Goal: Task Accomplishment & Management: Use online tool/utility

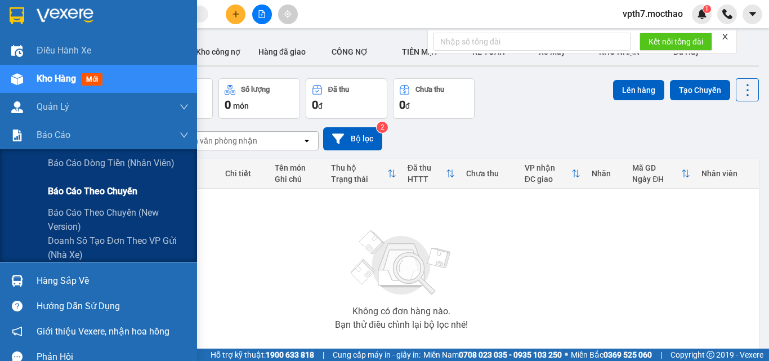
click at [64, 197] on span "Báo cáo theo chuyến" at bounding box center [92, 191] width 89 height 14
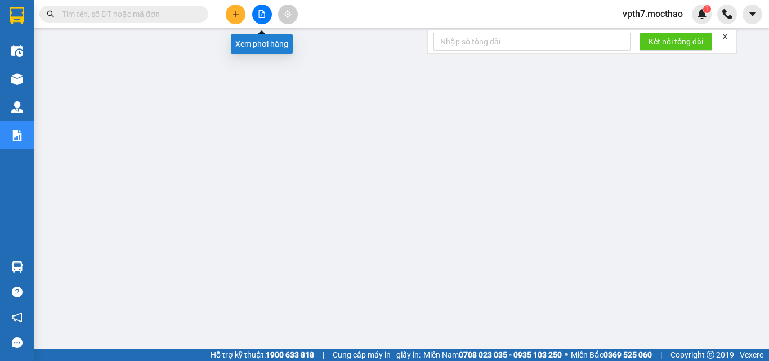
click at [262, 18] on button at bounding box center [262, 15] width 20 height 20
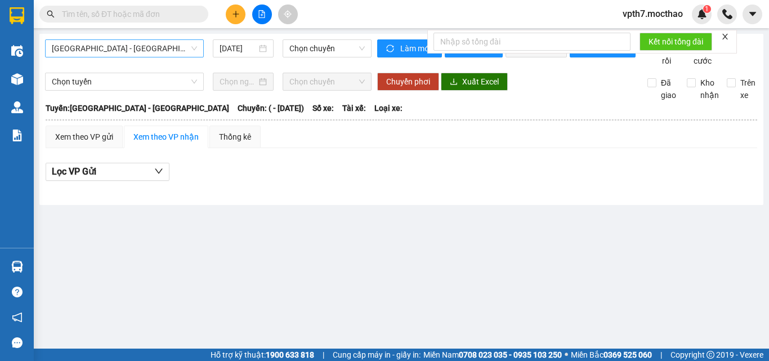
click at [104, 45] on span "[GEOGRAPHIC_DATA] - [GEOGRAPHIC_DATA]" at bounding box center [124, 48] width 145 height 17
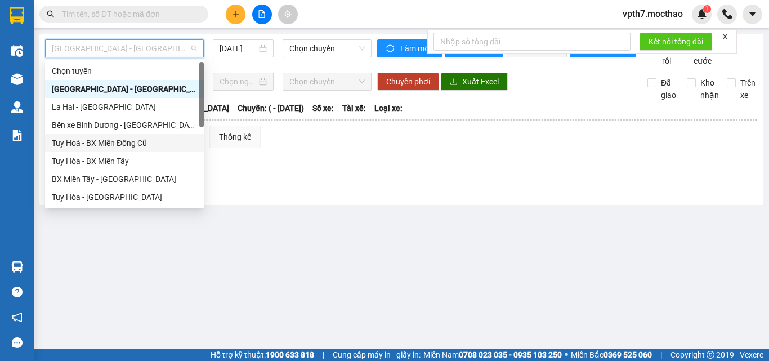
click at [125, 140] on div "Tuy Hoà - BX Miền Đông Cũ" at bounding box center [124, 143] width 145 height 12
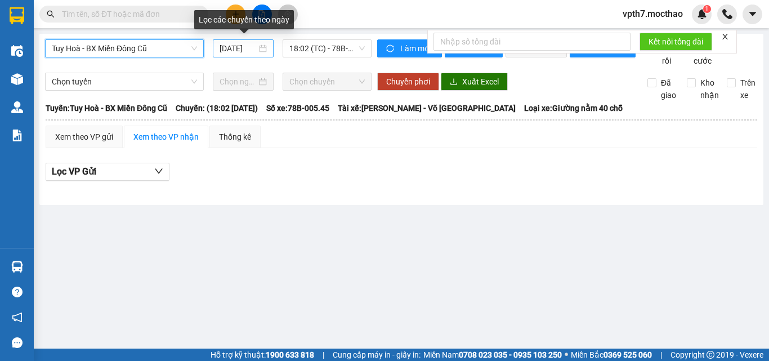
click at [240, 52] on input "[DATE]" at bounding box center [237, 48] width 37 height 12
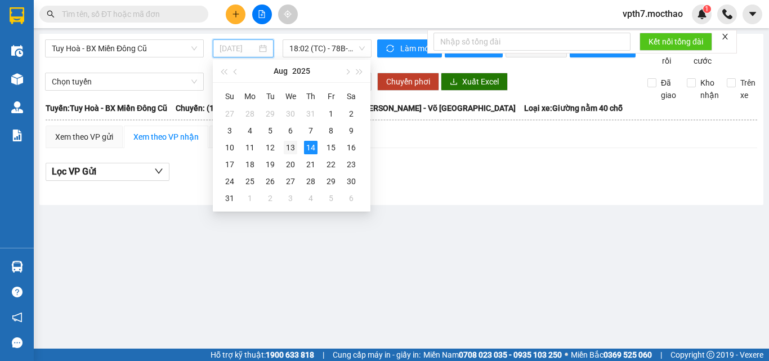
click at [292, 143] on div "13" at bounding box center [291, 148] width 14 height 14
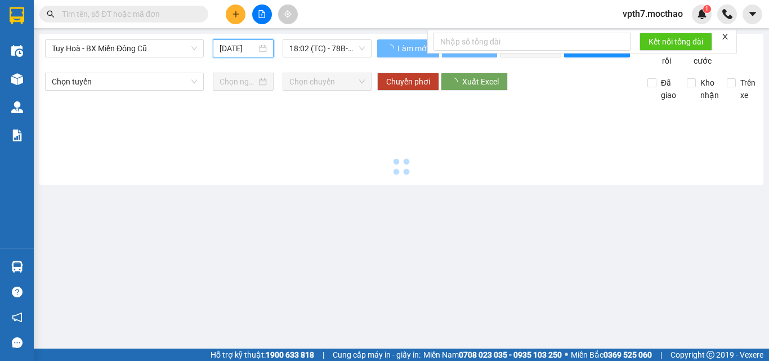
type input "[DATE]"
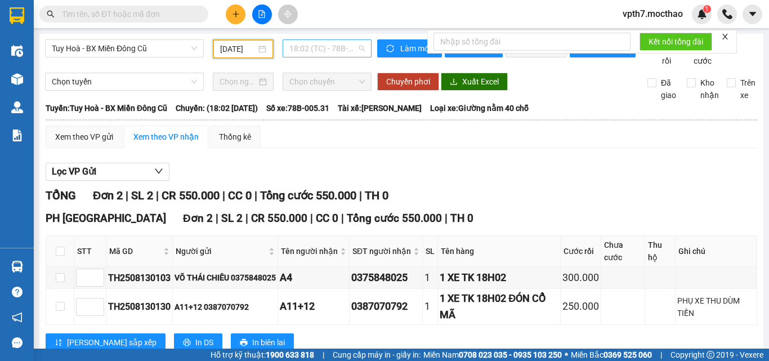
click at [331, 44] on span "18:02 (TC) - 78B-005.31" at bounding box center [326, 48] width 75 height 17
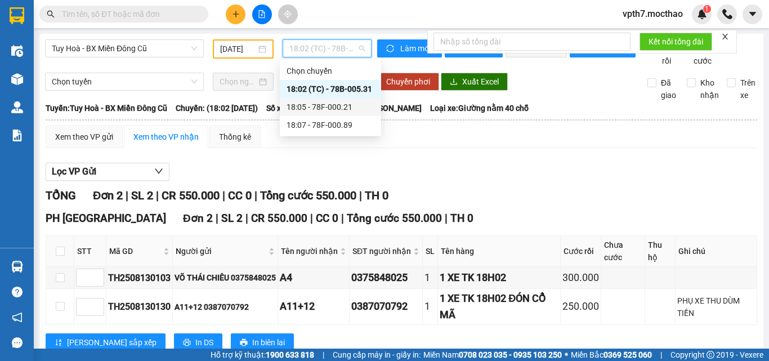
click at [325, 109] on div "18:05 - 78F-000.21" at bounding box center [330, 107] width 88 height 12
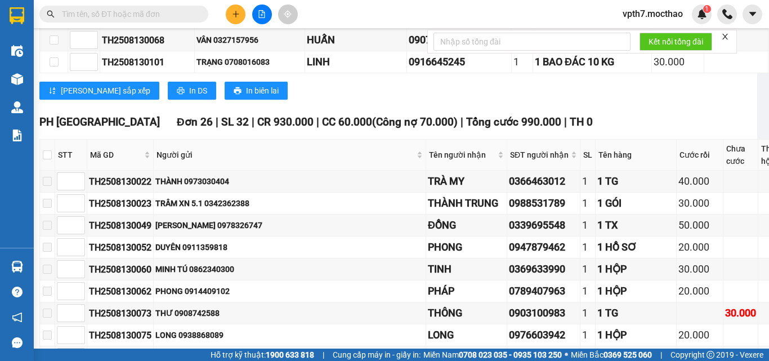
scroll to position [0, 6]
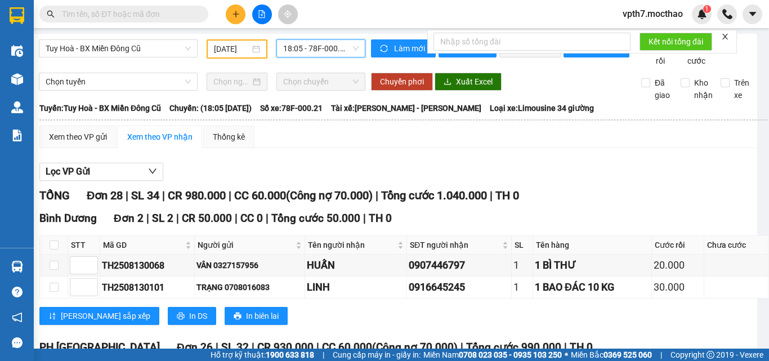
click at [317, 40] on span "18:05 - 78F-000.21" at bounding box center [320, 48] width 75 height 17
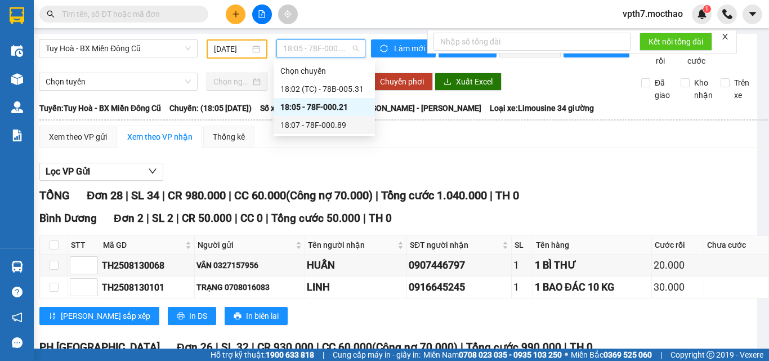
click at [298, 128] on div "18:07 - 78F-000.89" at bounding box center [324, 125] width 88 height 12
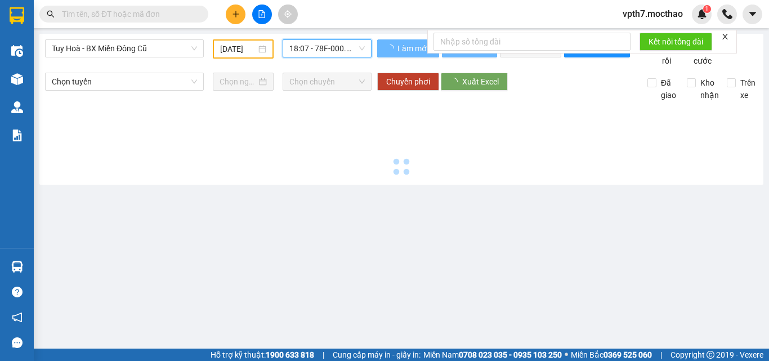
scroll to position [0, 0]
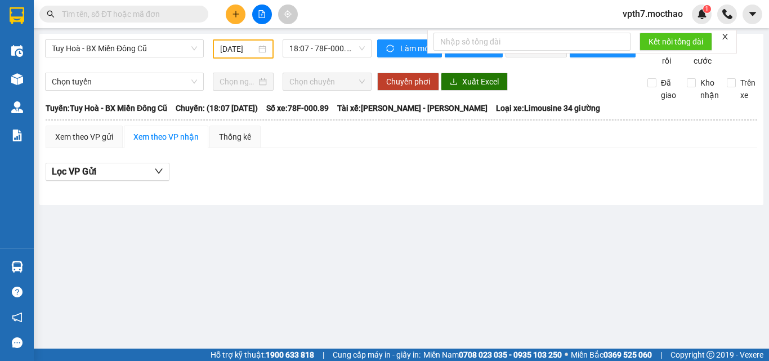
click at [143, 57] on div "Tuy Hoà - BX Miền Đông Cũ" at bounding box center [125, 48] width 168 height 19
click at [146, 50] on span "Tuy Hoà - BX Miền Đông Cũ" at bounding box center [124, 48] width 145 height 17
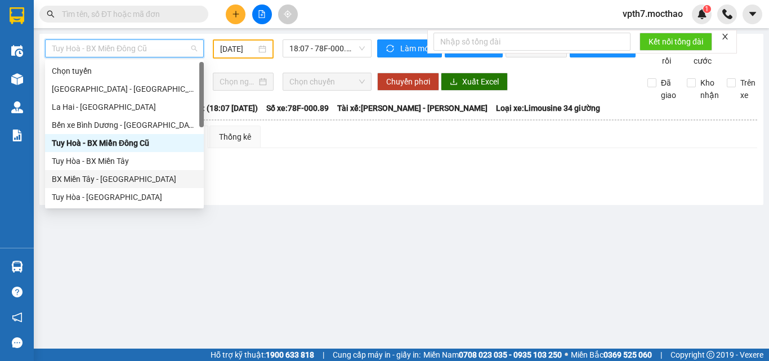
click at [92, 171] on div "BX Miền Tây - [GEOGRAPHIC_DATA]" at bounding box center [124, 179] width 159 height 18
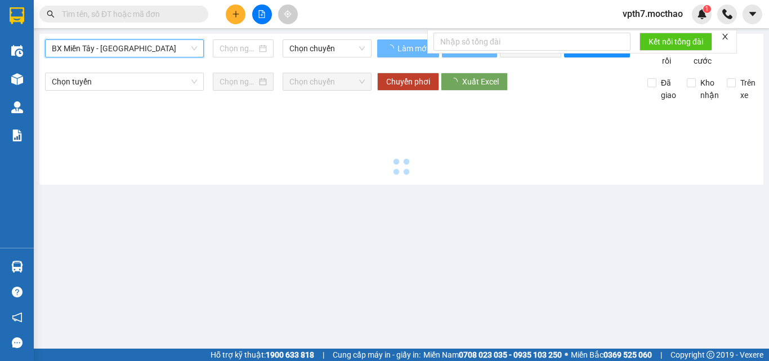
type input "[DATE]"
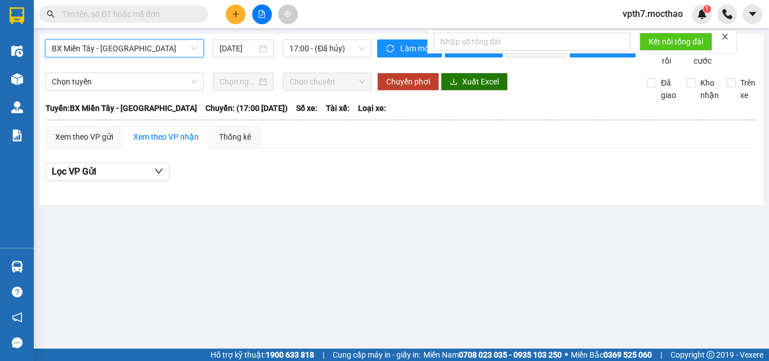
click at [109, 44] on span "BX Miền Tây - [GEOGRAPHIC_DATA]" at bounding box center [124, 48] width 145 height 17
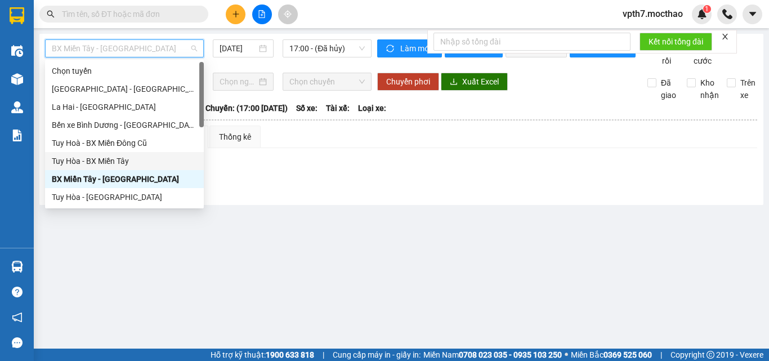
click at [93, 158] on div "Tuy Hòa - BX Miền Tây" at bounding box center [124, 161] width 145 height 12
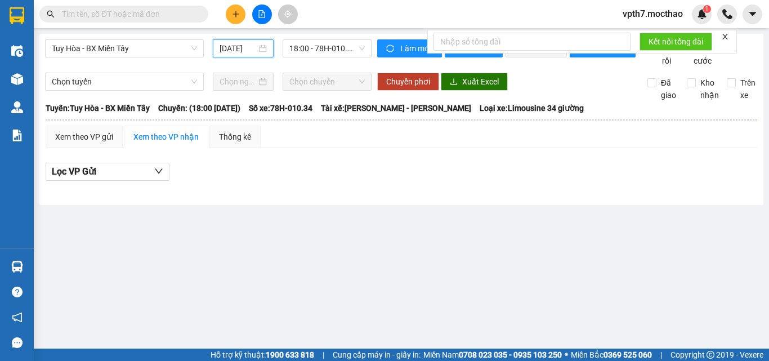
click at [230, 49] on input "[DATE]" at bounding box center [237, 48] width 37 height 12
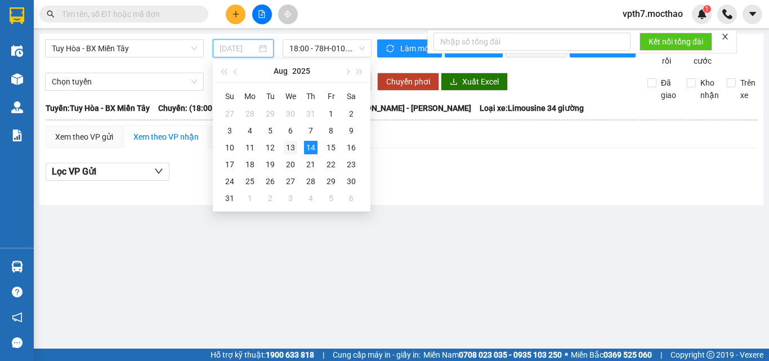
click at [287, 149] on div "13" at bounding box center [291, 148] width 14 height 14
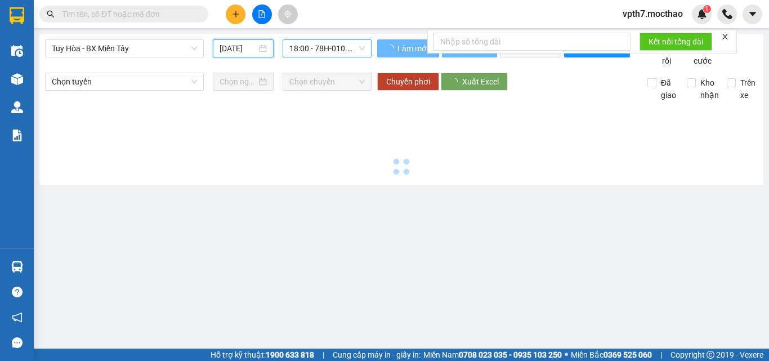
type input "[DATE]"
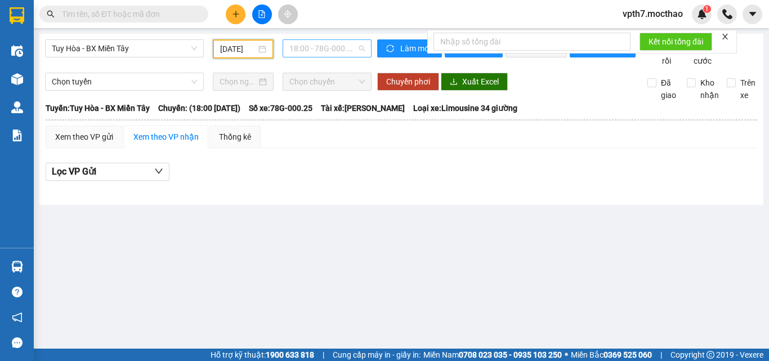
click at [328, 50] on span "18:00 - 78G-000.25" at bounding box center [326, 48] width 75 height 17
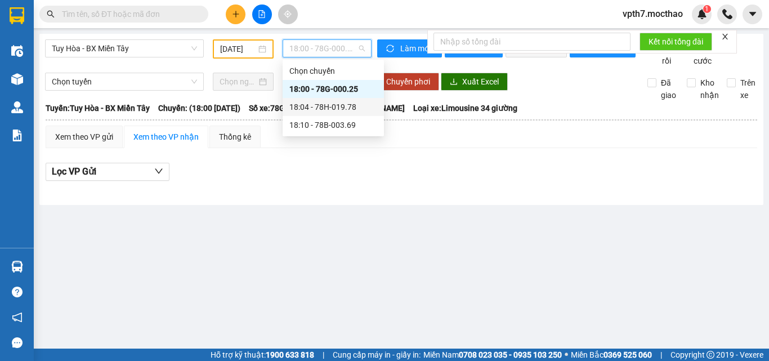
click at [327, 113] on div "18:04 - 78H-019.78" at bounding box center [333, 107] width 101 height 18
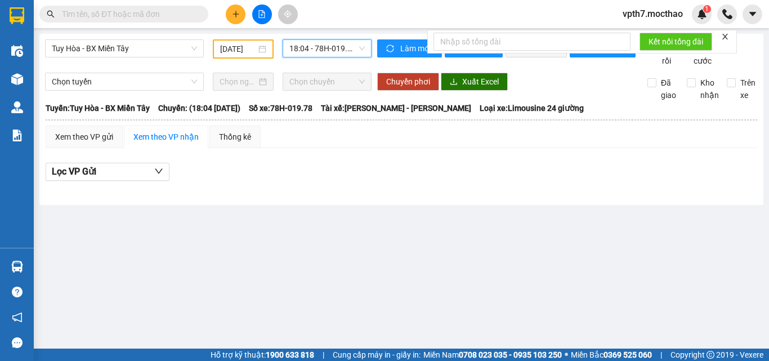
click at [324, 56] on span "18:04 - 78H-019.78" at bounding box center [326, 48] width 75 height 17
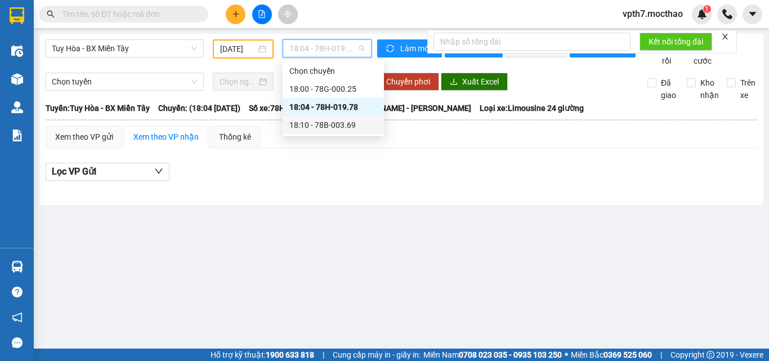
click at [318, 116] on div "18:10 - 78B-003.69" at bounding box center [333, 125] width 101 height 18
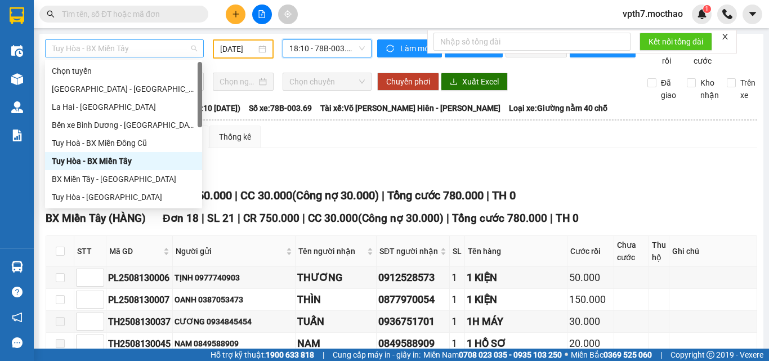
click at [111, 52] on span "Tuy Hòa - BX Miền Tây" at bounding box center [124, 48] width 145 height 17
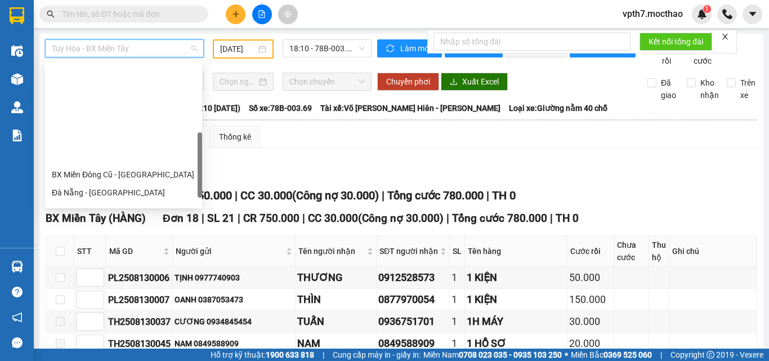
scroll to position [225, 0]
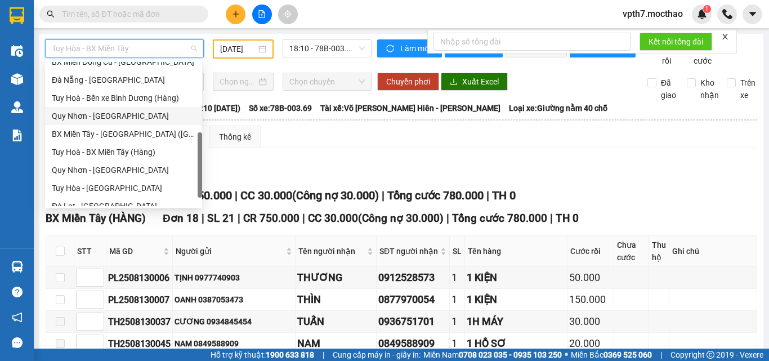
click at [105, 114] on div "Quy Nhơn - [GEOGRAPHIC_DATA]" at bounding box center [124, 116] width 144 height 12
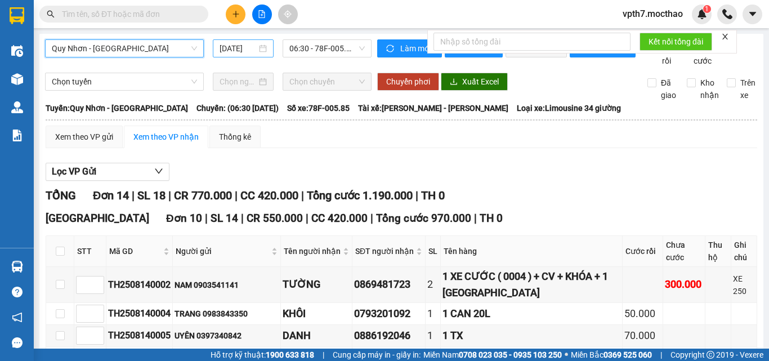
click at [228, 53] on input "[DATE]" at bounding box center [237, 48] width 37 height 12
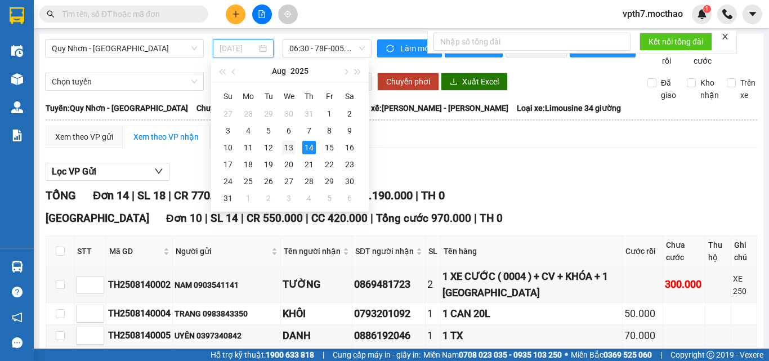
click at [292, 146] on div "13" at bounding box center [289, 148] width 14 height 14
type input "[DATE]"
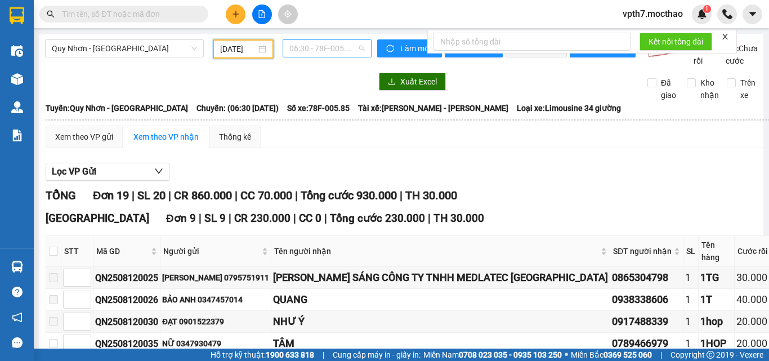
click at [314, 51] on span "06:30 - 78F-005.85" at bounding box center [326, 48] width 75 height 17
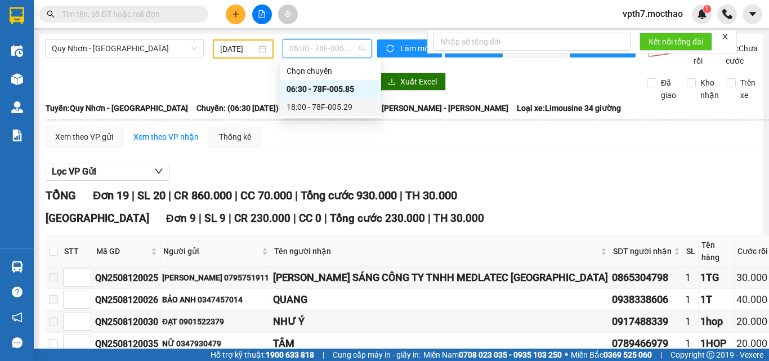
click at [322, 102] on div "18:00 - 78F-005.29" at bounding box center [330, 107] width 88 height 12
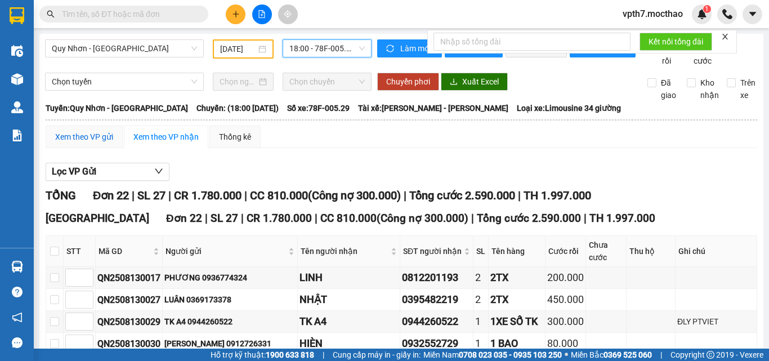
click at [56, 143] on div "Xem theo VP gửi" at bounding box center [84, 137] width 58 height 12
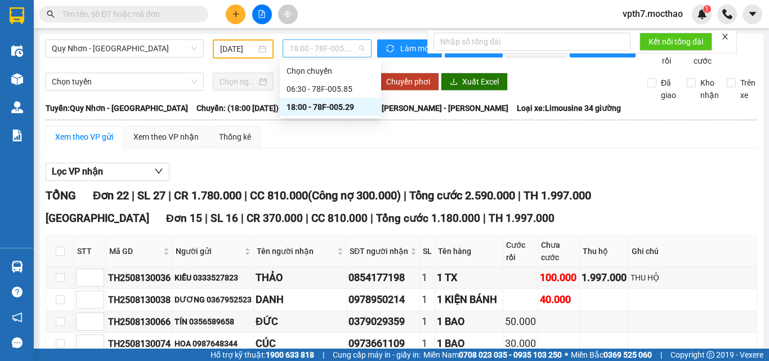
click at [299, 56] on span "18:00 - 78F-005.29" at bounding box center [326, 48] width 75 height 17
click at [337, 86] on div "06:30 - 78F-005.85" at bounding box center [330, 89] width 88 height 12
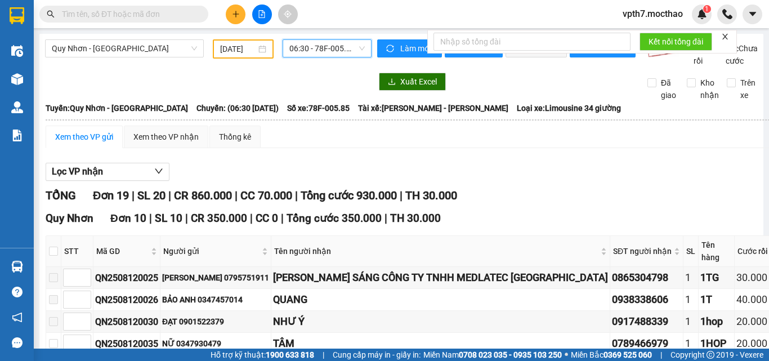
click at [324, 51] on span "06:30 - 78F-005.85" at bounding box center [326, 48] width 75 height 17
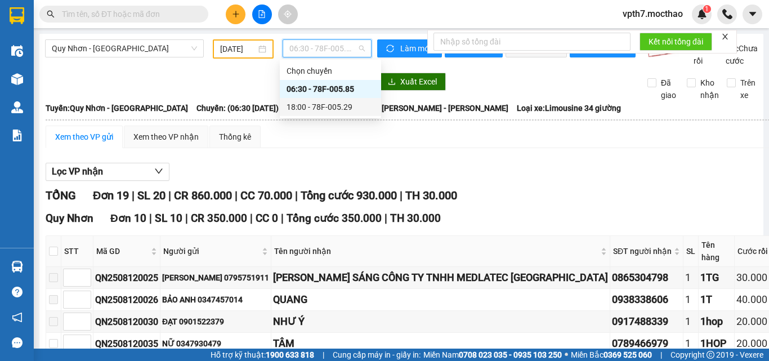
click at [330, 107] on div "18:00 - 78F-005.29" at bounding box center [330, 107] width 88 height 12
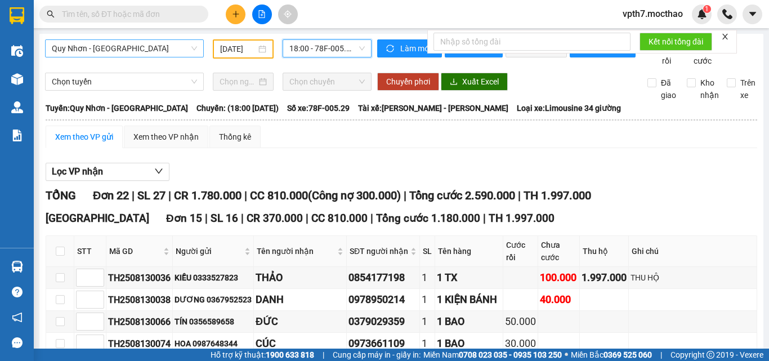
click at [59, 48] on span "Quy Nhơn - [GEOGRAPHIC_DATA]" at bounding box center [124, 48] width 145 height 17
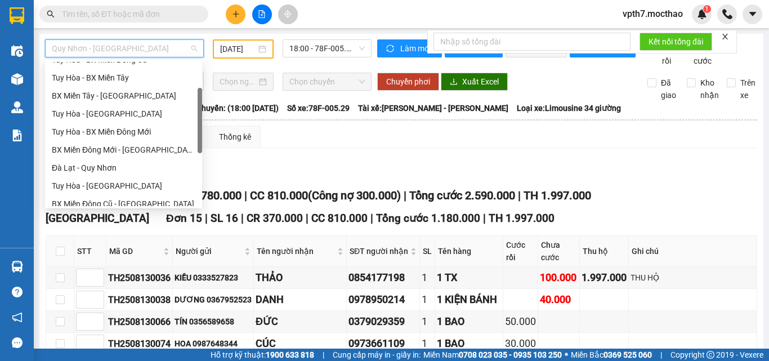
scroll to position [83, 0]
click at [100, 113] on div "Tuy Hòa - [GEOGRAPHIC_DATA]" at bounding box center [124, 113] width 144 height 12
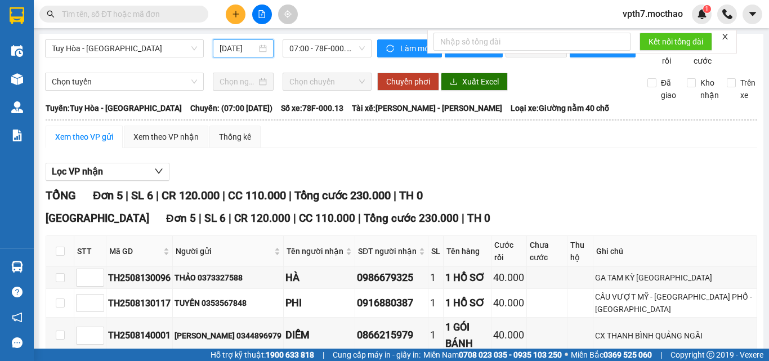
click at [245, 50] on input "[DATE]" at bounding box center [237, 48] width 37 height 12
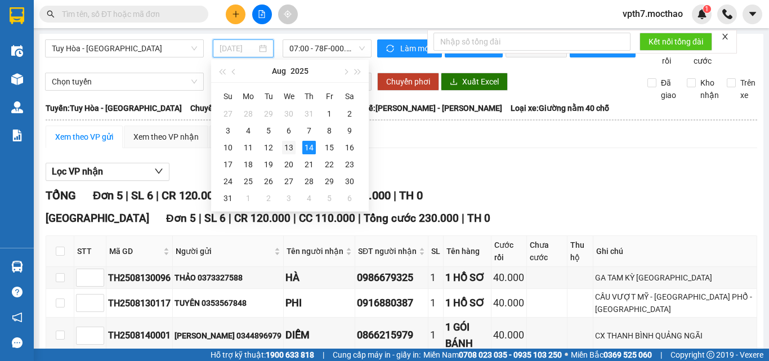
click at [287, 147] on div "13" at bounding box center [289, 148] width 14 height 14
type input "[DATE]"
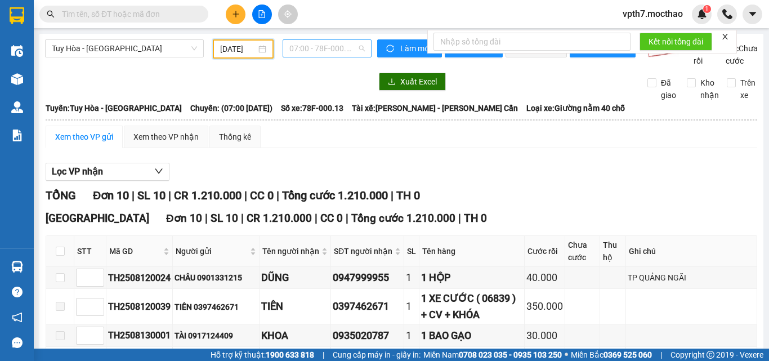
click at [314, 50] on span "07:00 - 78F-000.13" at bounding box center [326, 48] width 75 height 17
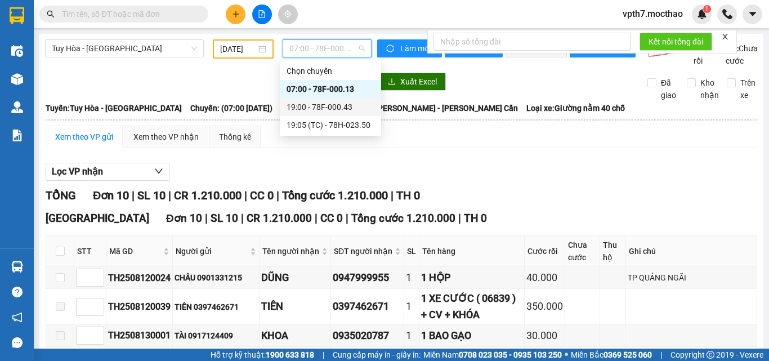
click at [328, 108] on div "19:00 - 78F-000.43" at bounding box center [330, 107] width 88 height 12
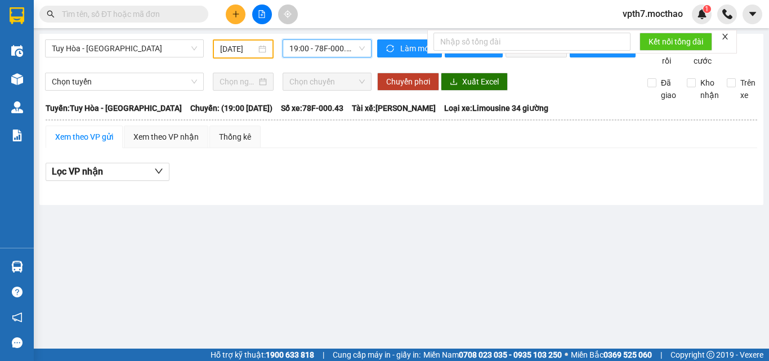
click at [319, 50] on span "19:00 - 78F-000.43" at bounding box center [326, 48] width 75 height 17
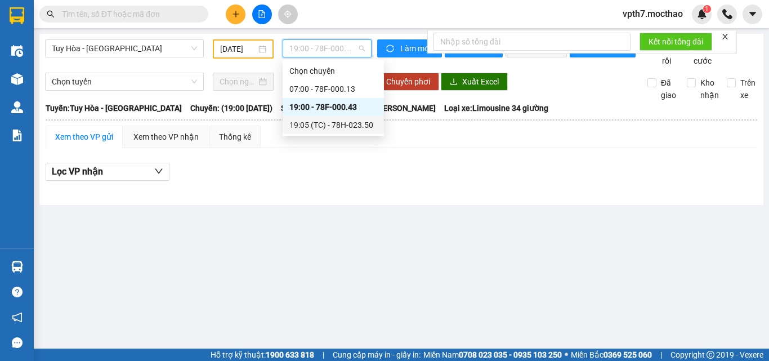
click at [335, 128] on div "19:05 (TC) - 78H-023.50" at bounding box center [333, 125] width 88 height 12
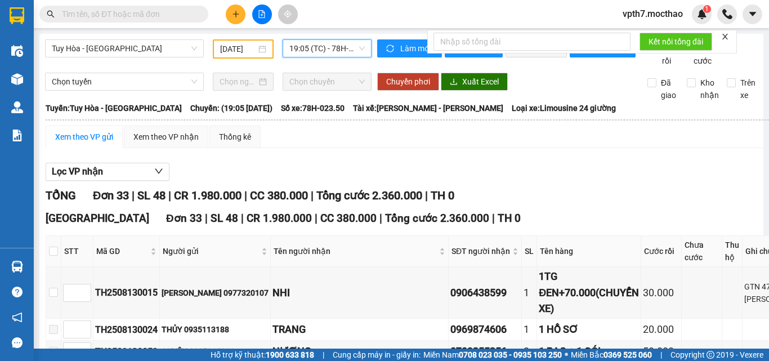
click at [320, 50] on span "19:05 (TC) - 78H-023.50" at bounding box center [326, 48] width 75 height 17
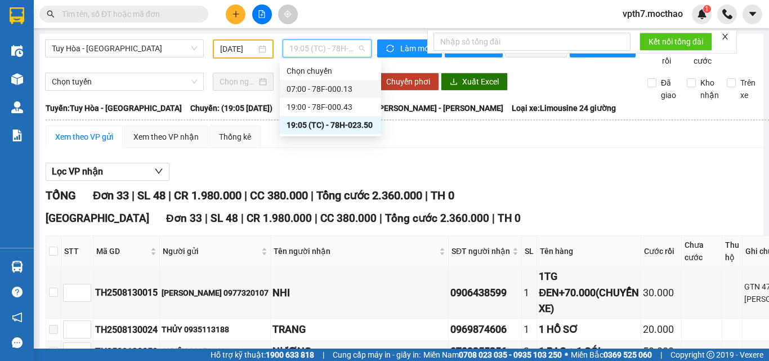
click at [333, 84] on div "07:00 - 78F-000.13" at bounding box center [330, 89] width 88 height 12
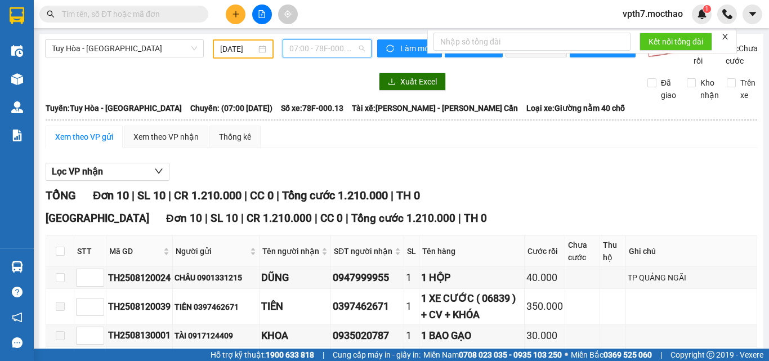
click at [322, 48] on span "07:00 - 78F-000.13" at bounding box center [326, 48] width 75 height 17
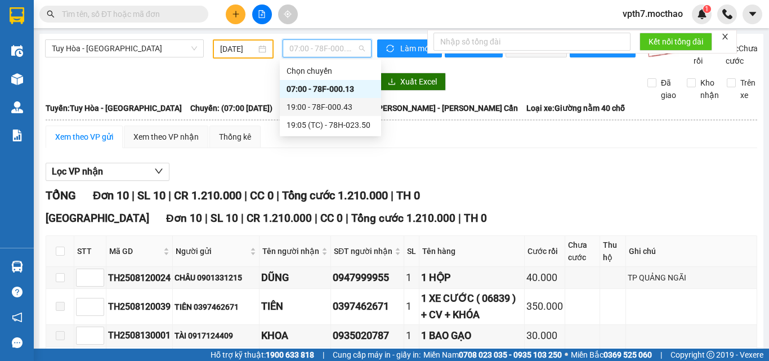
click at [320, 108] on div "19:00 - 78F-000.43" at bounding box center [330, 107] width 88 height 12
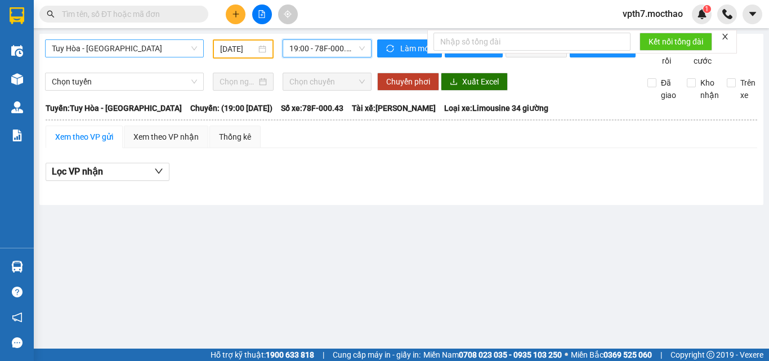
click at [114, 47] on span "Tuy Hòa - [GEOGRAPHIC_DATA]" at bounding box center [124, 48] width 145 height 17
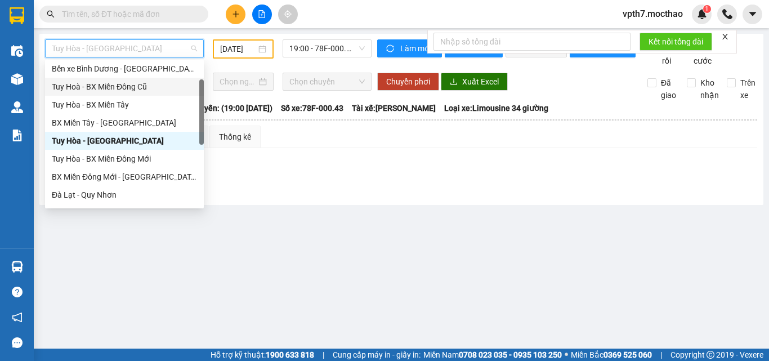
scroll to position [169, 0]
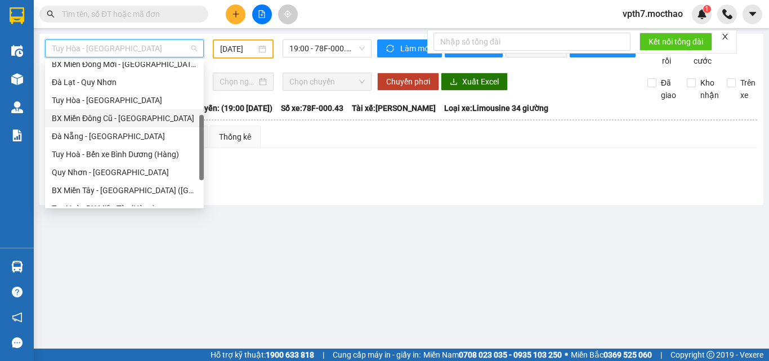
click at [123, 115] on div "BX Miền Đông Cũ - [GEOGRAPHIC_DATA]" at bounding box center [124, 118] width 145 height 12
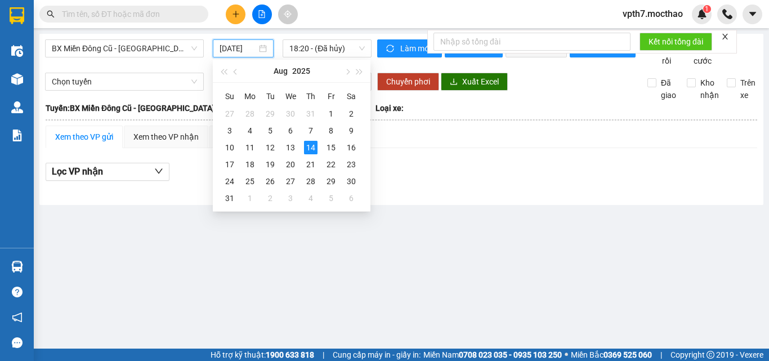
click at [244, 42] on input "[DATE]" at bounding box center [237, 48] width 37 height 12
click at [288, 147] on div "13" at bounding box center [291, 148] width 14 height 14
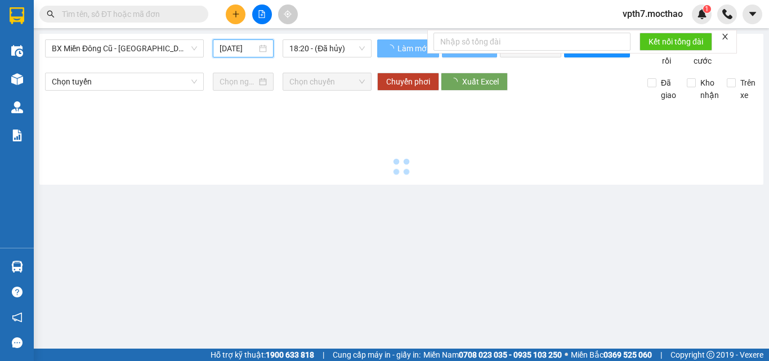
type input "[DATE]"
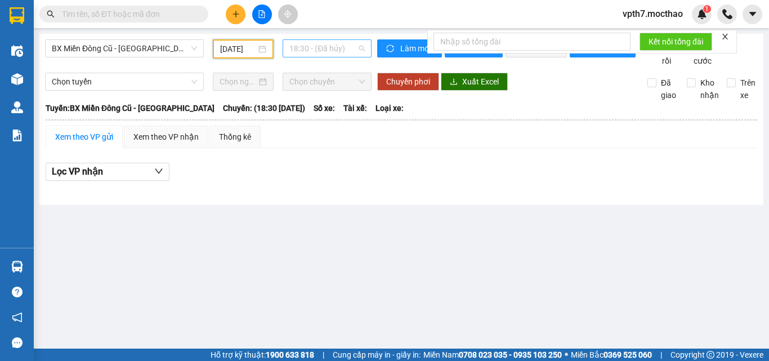
click at [320, 55] on span "18:30 - (Đã hủy)" at bounding box center [326, 48] width 75 height 17
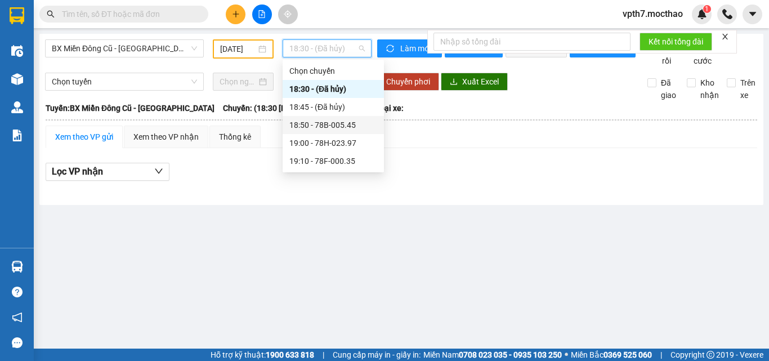
click at [330, 123] on div "18:50 - 78B-005.45" at bounding box center [333, 125] width 88 height 12
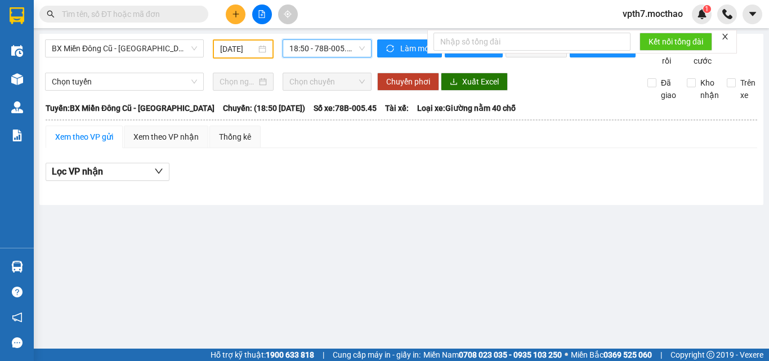
click at [332, 48] on span "18:50 - 78B-005.45" at bounding box center [326, 48] width 75 height 17
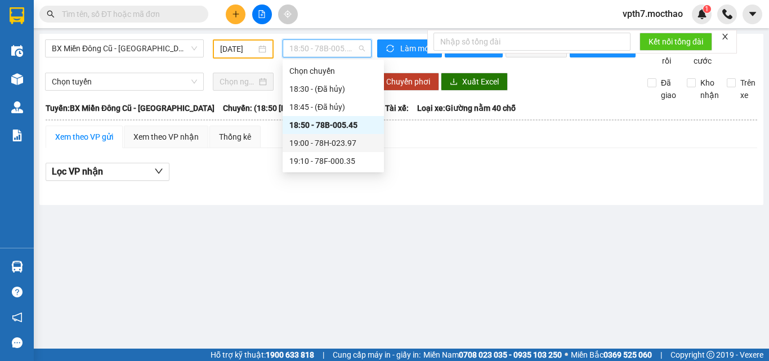
click at [325, 146] on div "19:00 - 78H-023.97" at bounding box center [333, 143] width 88 height 12
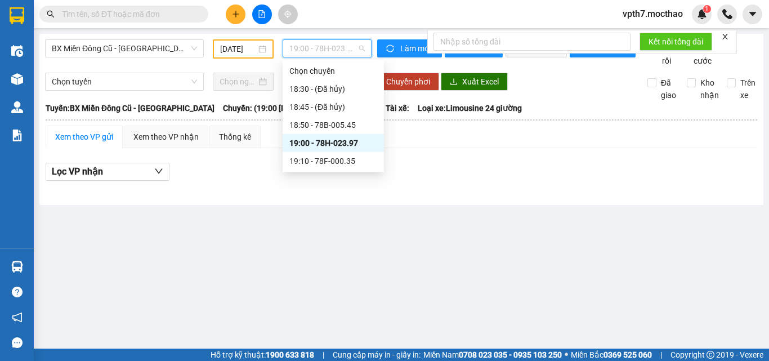
click at [331, 55] on span "19:00 - 78H-023.97" at bounding box center [326, 48] width 75 height 17
click at [327, 160] on div "19:10 - 78F-000.35" at bounding box center [333, 161] width 88 height 12
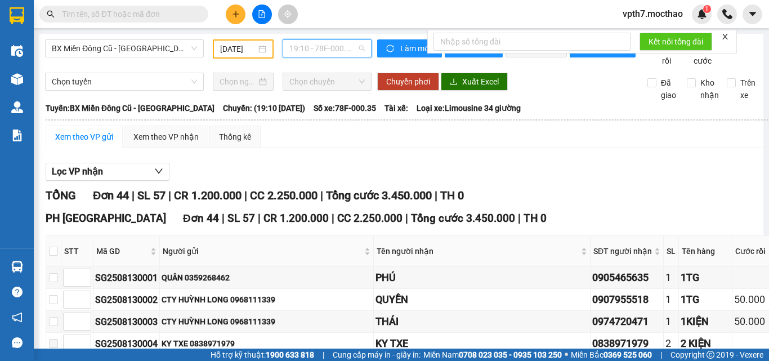
click at [343, 48] on span "19:10 - 78F-000.35" at bounding box center [326, 48] width 75 height 17
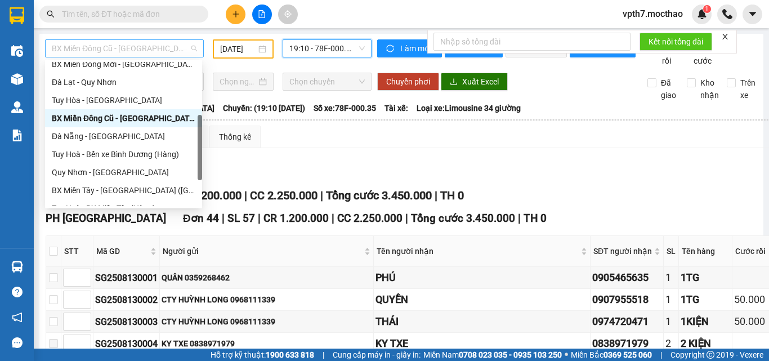
click at [120, 55] on span "BX Miền Đông Cũ - [GEOGRAPHIC_DATA]" at bounding box center [124, 48] width 145 height 17
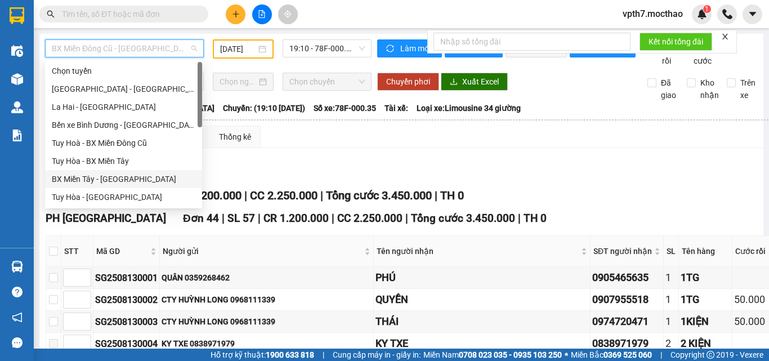
click at [97, 180] on div "BX Miền Tây - [GEOGRAPHIC_DATA]" at bounding box center [124, 179] width 144 height 12
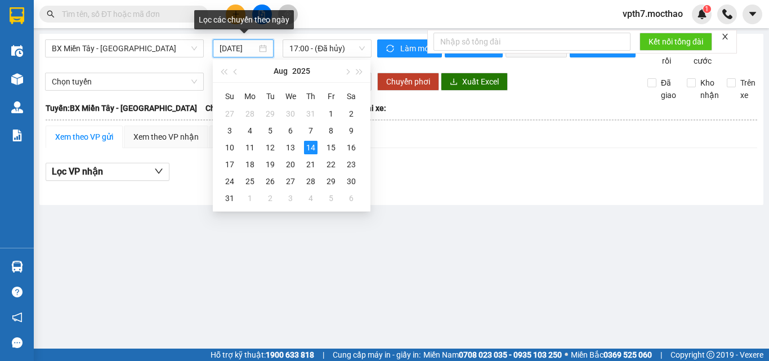
click at [224, 53] on input "[DATE]" at bounding box center [237, 48] width 37 height 12
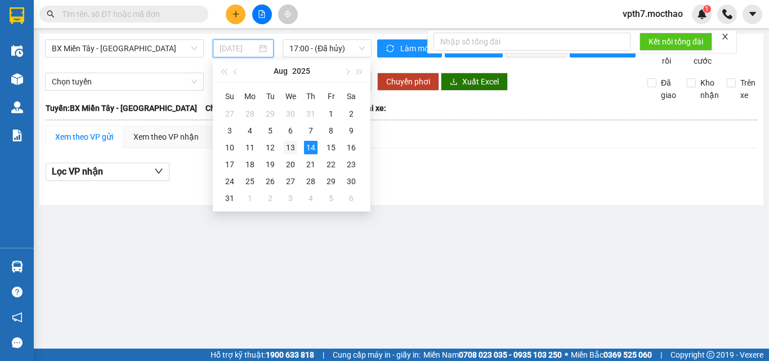
click at [294, 145] on div "13" at bounding box center [291, 148] width 14 height 14
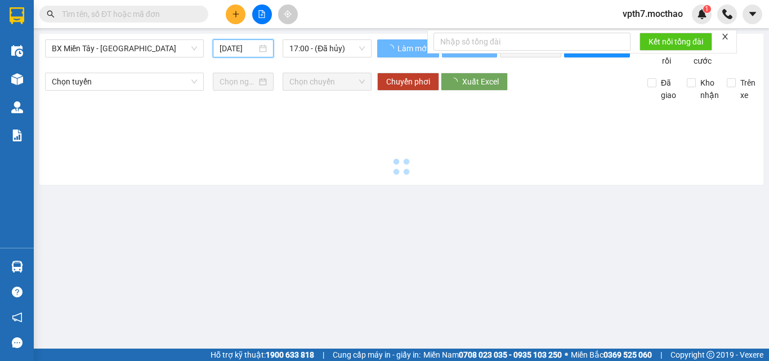
type input "[DATE]"
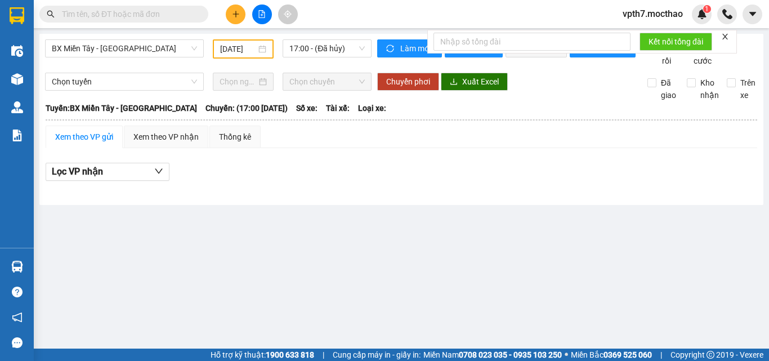
click at [325, 57] on div "17:00 - (Đã hủy)" at bounding box center [327, 48] width 98 height 19
click at [329, 55] on span "17:00 - (Đã hủy)" at bounding box center [326, 48] width 75 height 17
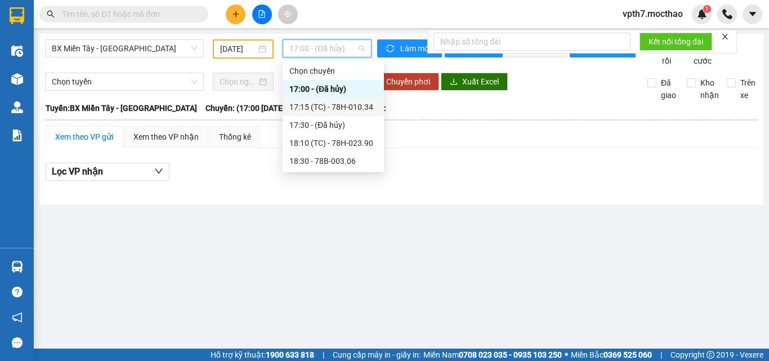
click at [342, 100] on div "17:15 (TC) - 78H-010.34" at bounding box center [333, 107] width 101 height 18
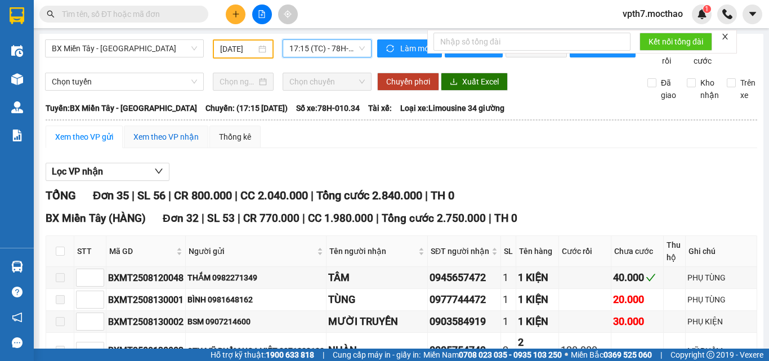
click at [190, 143] on div "Xem theo VP nhận" at bounding box center [165, 137] width 65 height 12
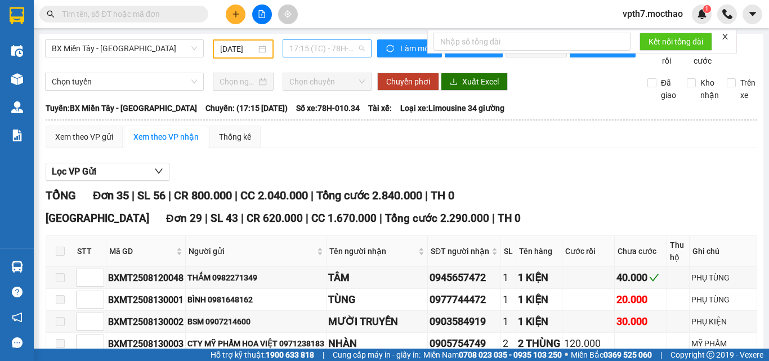
click at [306, 47] on span "17:15 (TC) - 78H-010.34" at bounding box center [326, 48] width 75 height 17
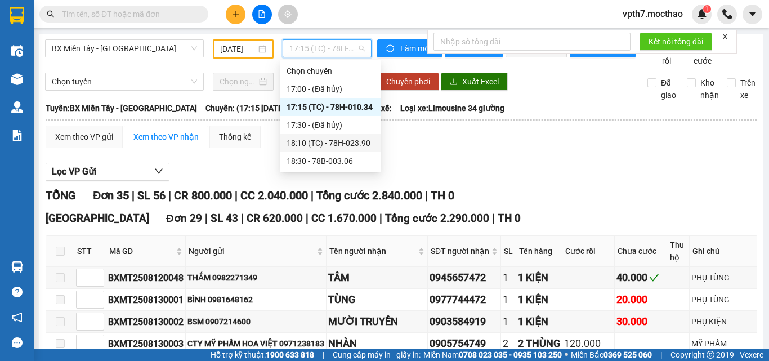
click at [347, 140] on div "18:10 (TC) - 78H-023.90" at bounding box center [330, 143] width 88 height 12
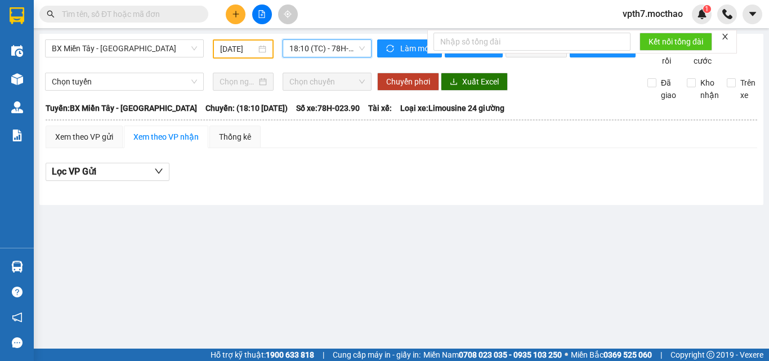
click at [340, 47] on span "18:10 (TC) - 78H-023.90" at bounding box center [326, 48] width 75 height 17
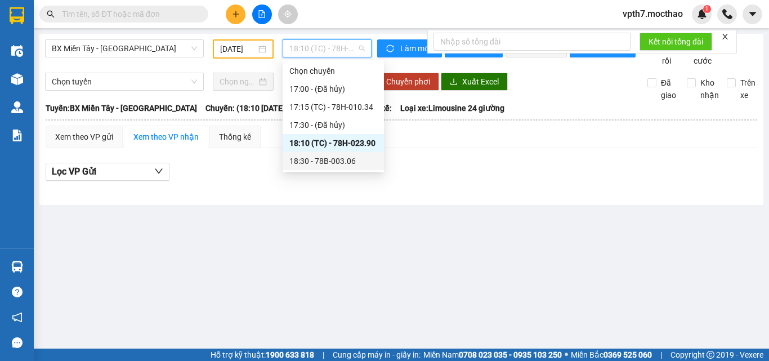
click at [328, 164] on div "18:30 - 78B-003.06" at bounding box center [333, 161] width 88 height 12
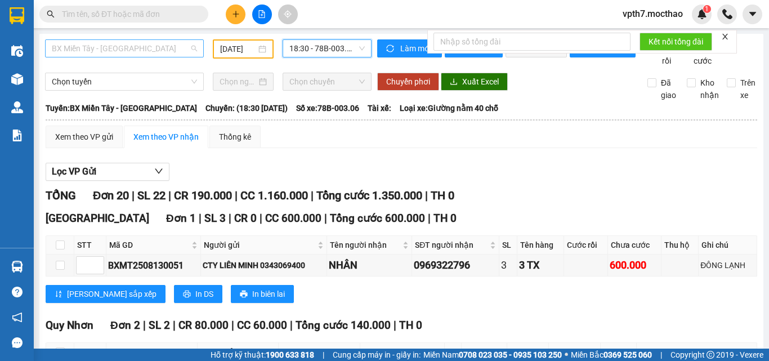
click at [149, 47] on span "BX Miền Tây - [GEOGRAPHIC_DATA]" at bounding box center [124, 48] width 145 height 17
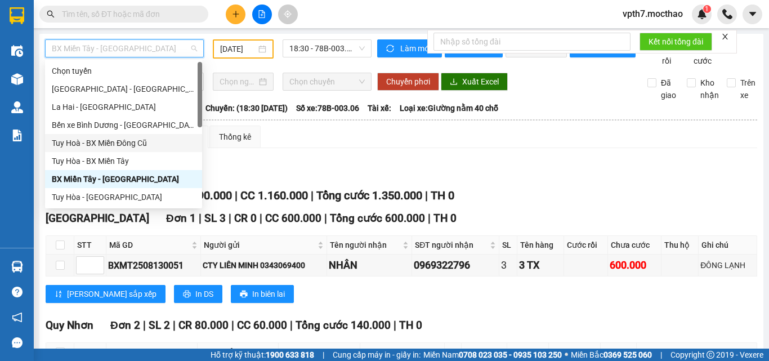
click at [118, 142] on div "Tuy Hoà - BX Miền Đông Cũ" at bounding box center [124, 143] width 144 height 12
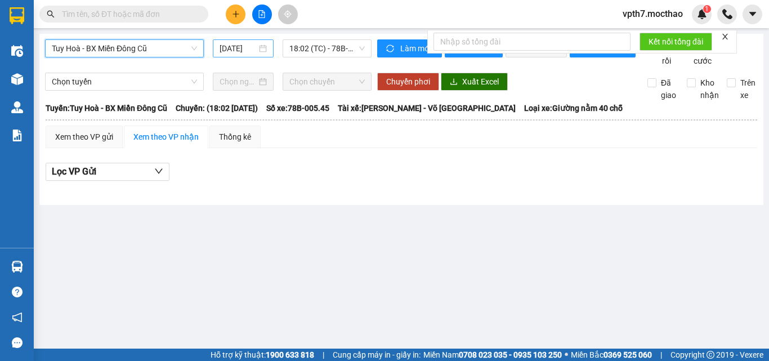
click at [232, 53] on input "[DATE]" at bounding box center [237, 48] width 37 height 12
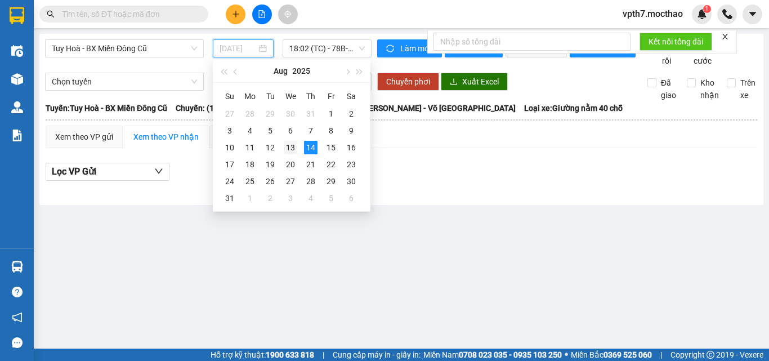
click at [292, 147] on div "13" at bounding box center [291, 148] width 14 height 14
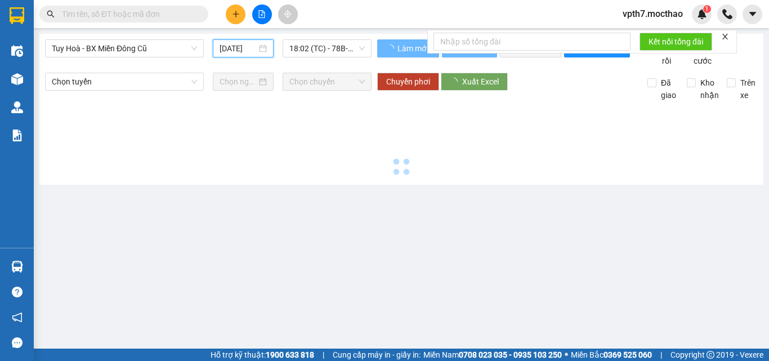
type input "[DATE]"
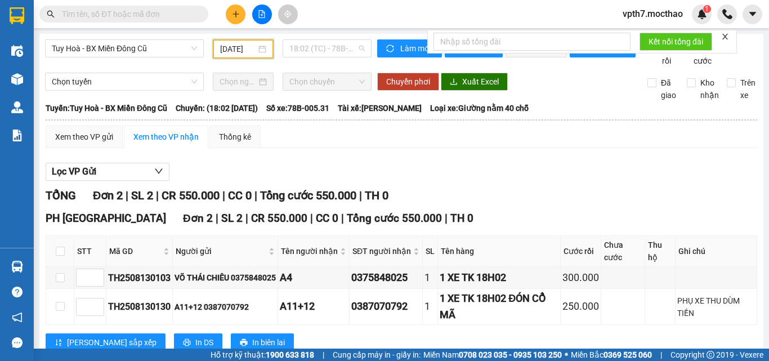
drag, startPoint x: 334, startPoint y: 49, endPoint x: 343, endPoint y: 76, distance: 28.5
click at [334, 49] on span "18:02 (TC) - 78B-005.31" at bounding box center [326, 48] width 75 height 17
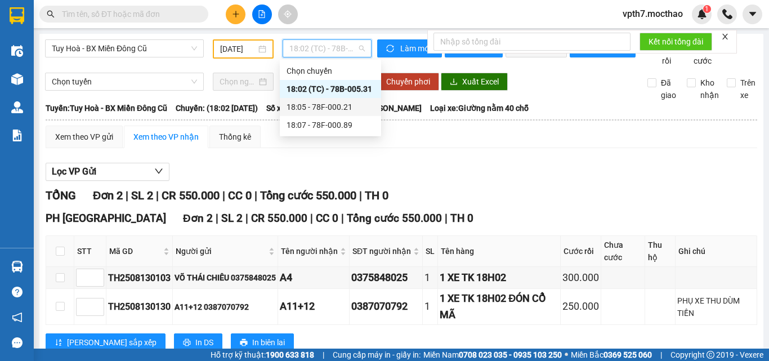
click at [346, 115] on div "18:05 - 78F-000.21" at bounding box center [330, 107] width 101 height 18
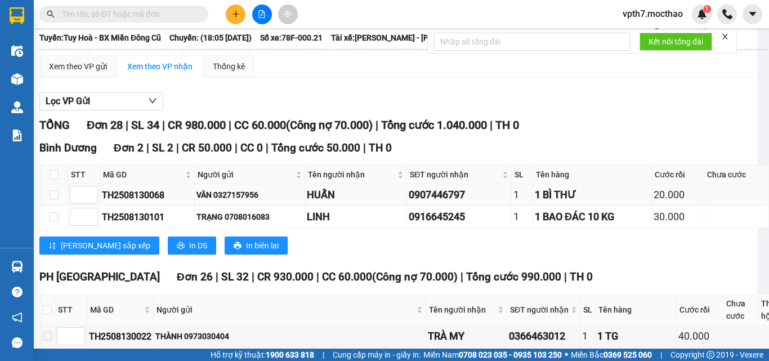
scroll to position [0, 6]
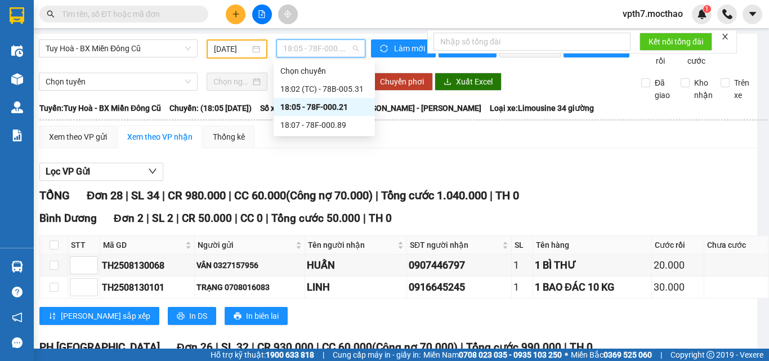
click at [316, 53] on span "18:05 - 78F-000.21" at bounding box center [320, 48] width 75 height 17
click at [326, 131] on div "18:07 - 78F-000.89" at bounding box center [324, 125] width 88 height 12
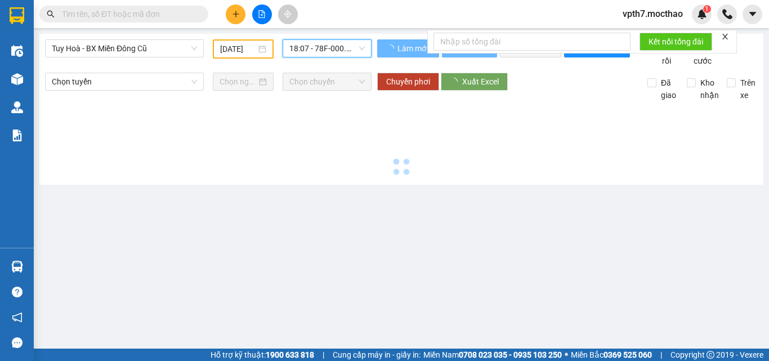
scroll to position [0, 0]
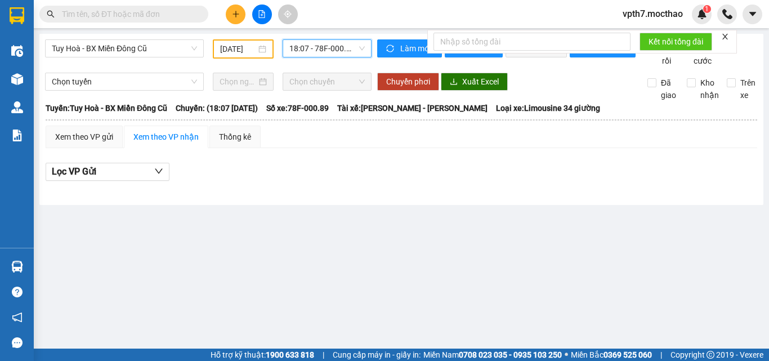
click at [290, 51] on span "18:07 - 78F-000.89" at bounding box center [326, 48] width 75 height 17
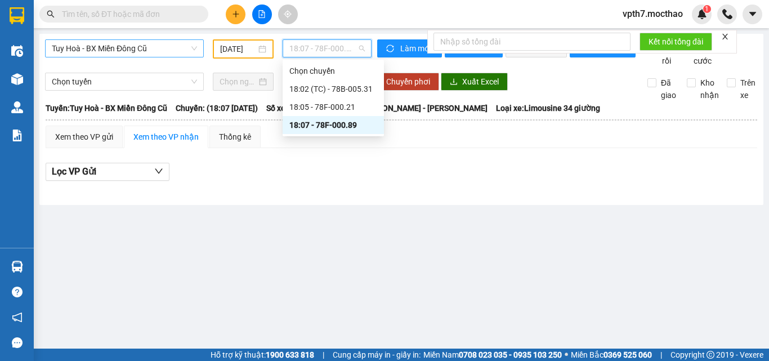
click at [150, 54] on span "Tuy Hoà - BX Miền Đông Cũ" at bounding box center [124, 48] width 145 height 17
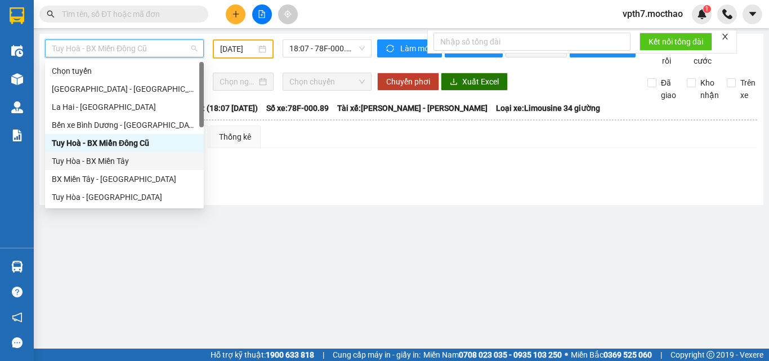
click at [121, 162] on div "Tuy Hòa - BX Miền Tây" at bounding box center [124, 161] width 145 height 12
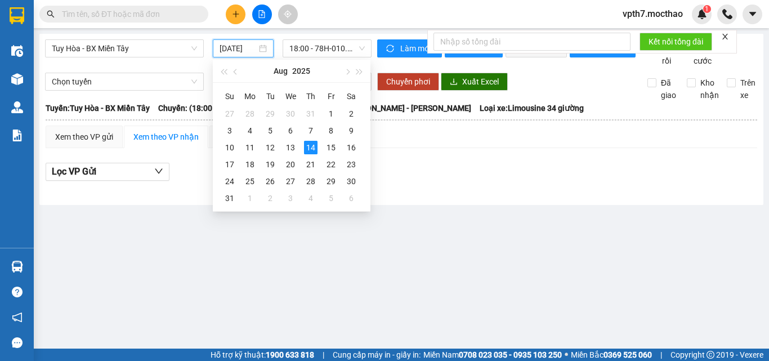
click at [247, 53] on input "[DATE]" at bounding box center [237, 48] width 37 height 12
click at [294, 149] on div "13" at bounding box center [291, 148] width 14 height 14
type input "[DATE]"
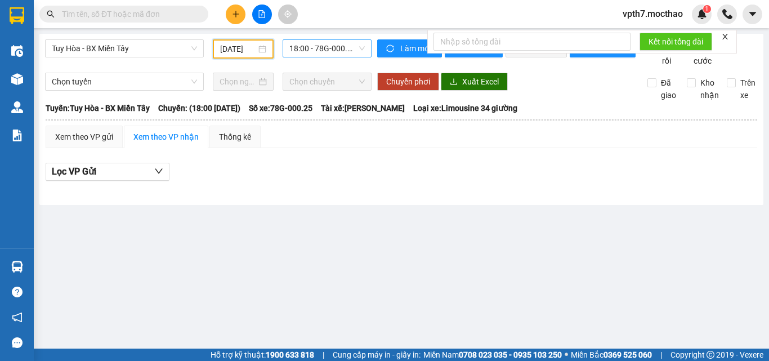
click at [324, 43] on span "18:00 - 78G-000.25" at bounding box center [326, 48] width 75 height 17
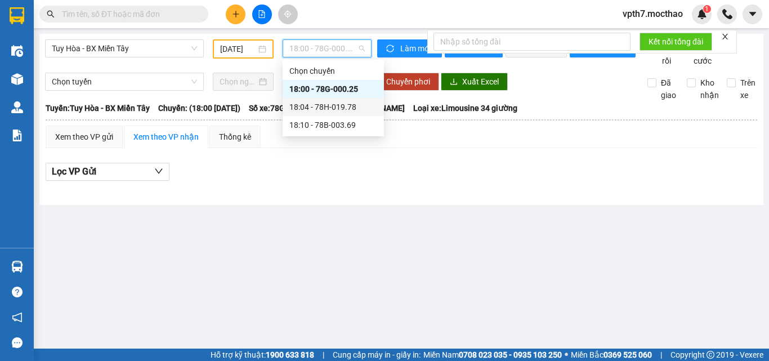
click at [324, 107] on div "18:04 - 78H-019.78" at bounding box center [333, 107] width 88 height 12
click at [320, 41] on span "18:04 - 78H-019.78" at bounding box center [326, 48] width 75 height 17
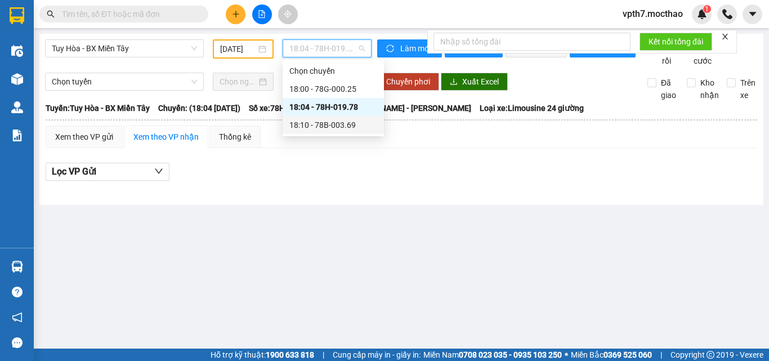
click at [341, 129] on div "18:10 - 78B-003.69" at bounding box center [333, 125] width 88 height 12
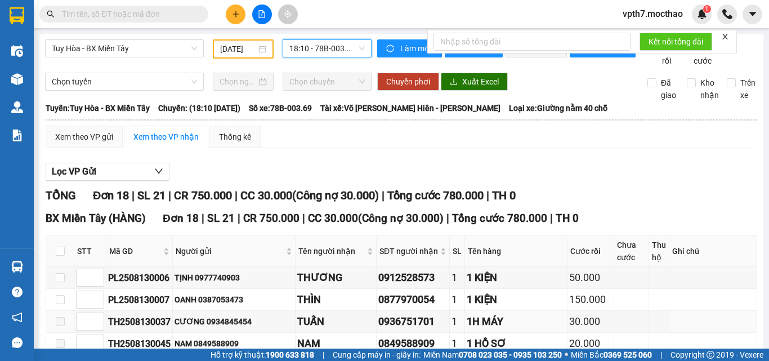
scroll to position [169, 0]
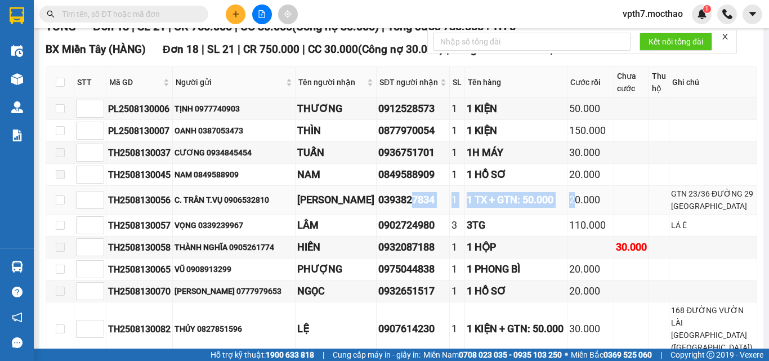
drag, startPoint x: 412, startPoint y: 220, endPoint x: 542, endPoint y: 218, distance: 130.0
click at [542, 214] on tr "TH2508130056 C. TRÂN T.VỤ 0906532810 QUỲNH NHƯ 0393827834 1 1 TX + GTN: 50.000 …" at bounding box center [401, 200] width 711 height 29
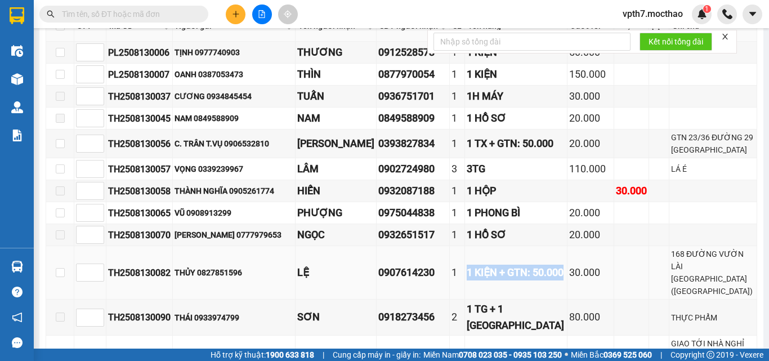
drag, startPoint x: 449, startPoint y: 297, endPoint x: 500, endPoint y: 286, distance: 52.2
click at [500, 286] on tr "TH2508130082 THỦY 0827851596 LỆ 0907614230 1 1 KIỆN + GTN: 50.000 30.000 168 ĐƯ…" at bounding box center [401, 272] width 711 height 53
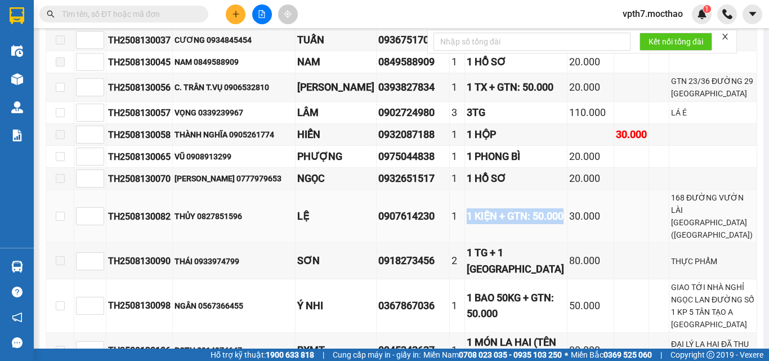
scroll to position [338, 0]
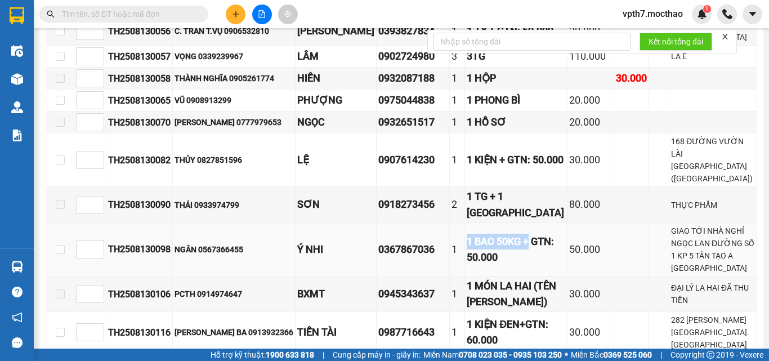
drag, startPoint x: 445, startPoint y: 237, endPoint x: 526, endPoint y: 229, distance: 80.9
click at [526, 229] on tr "TH2508130098 NGÂN 0567366455 Ý NHI 0367867036 1 1 BAO 50KG + GTN: 50.000 50.000…" at bounding box center [401, 249] width 711 height 53
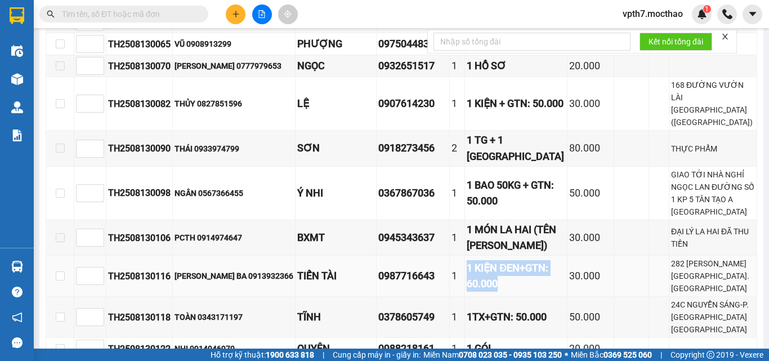
drag, startPoint x: 449, startPoint y: 283, endPoint x: 531, endPoint y: 274, distance: 83.2
click at [531, 274] on tr "TH2508130116 [PERSON_NAME] BA 0913932366 TIẾN TÀI 0987716643 1 1 KIỆN ĐEN+GTN: …" at bounding box center [401, 276] width 711 height 41
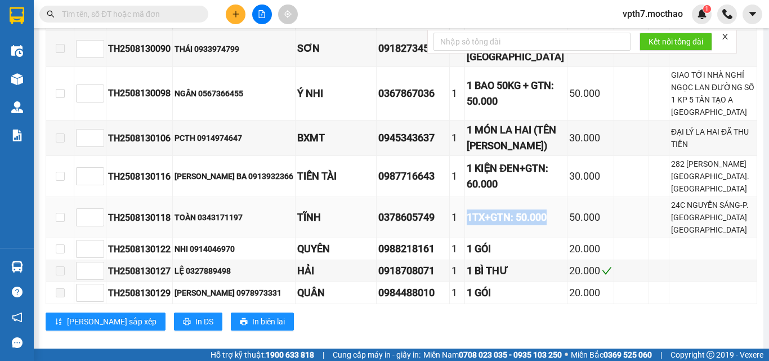
drag, startPoint x: 451, startPoint y: 220, endPoint x: 510, endPoint y: 214, distance: 59.4
click at [510, 214] on tr "TH2508130118 TOÀN 0343171197 TĨNH 0378605749 1 1TX+GTN: 50.000 50.000 24C NGUYỄ…" at bounding box center [401, 217] width 711 height 41
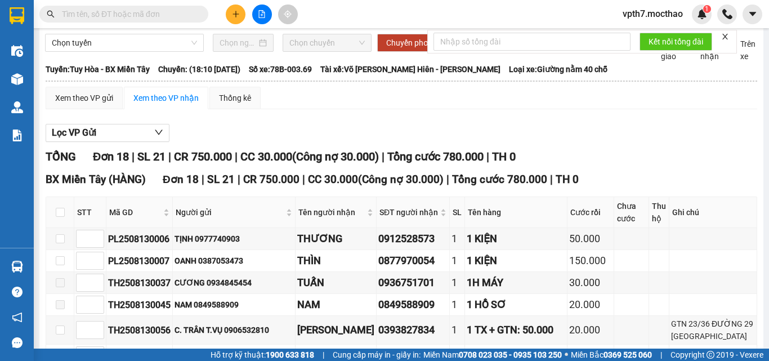
scroll to position [0, 0]
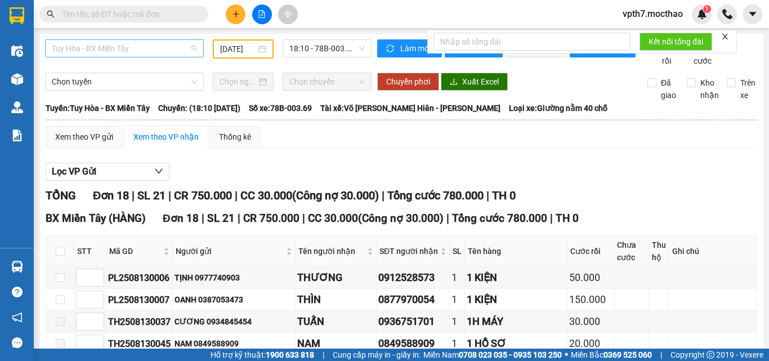
click at [153, 48] on span "Tuy Hòa - BX Miền Tây" at bounding box center [124, 48] width 145 height 17
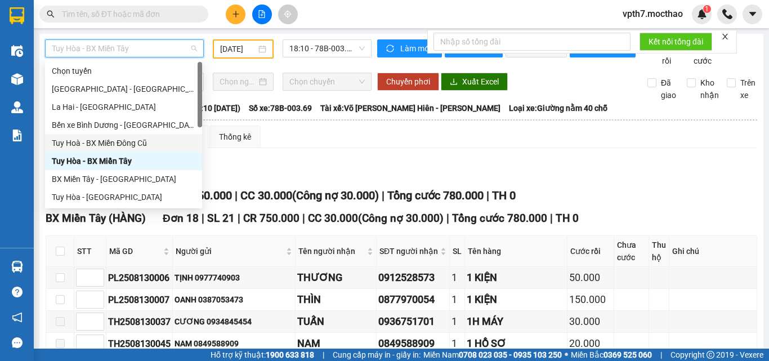
scroll to position [113, 0]
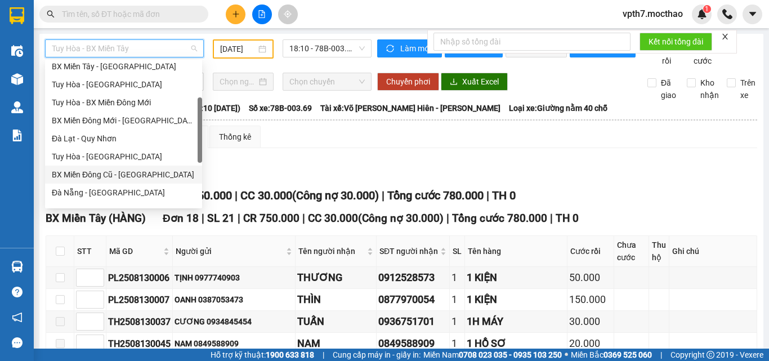
click at [114, 174] on div "BX Miền Đông Cũ - [GEOGRAPHIC_DATA]" at bounding box center [124, 174] width 144 height 12
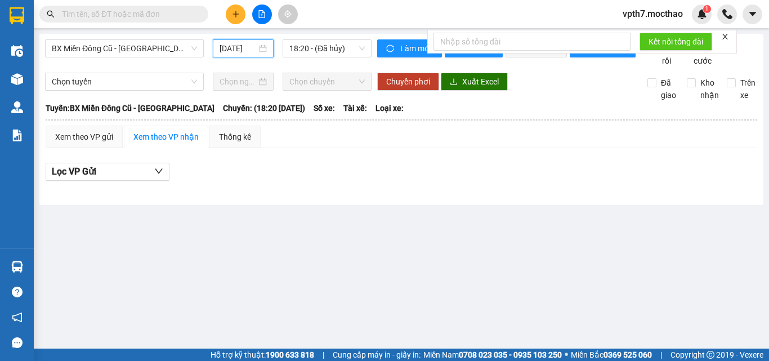
click at [229, 50] on input "[DATE]" at bounding box center [237, 48] width 37 height 12
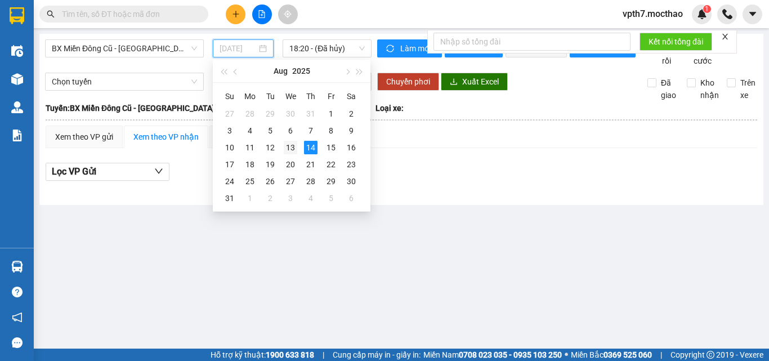
click at [293, 143] on div "13" at bounding box center [291, 148] width 14 height 14
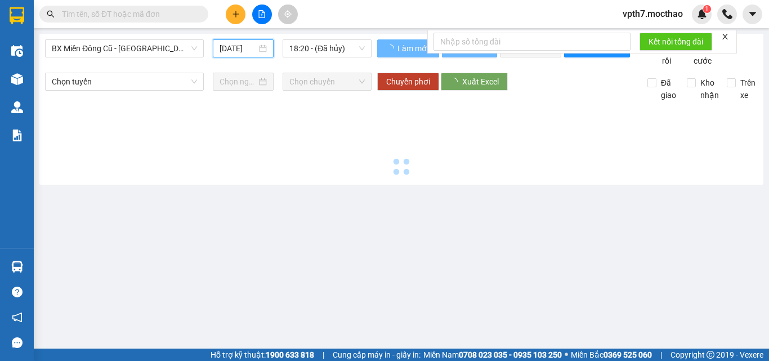
type input "[DATE]"
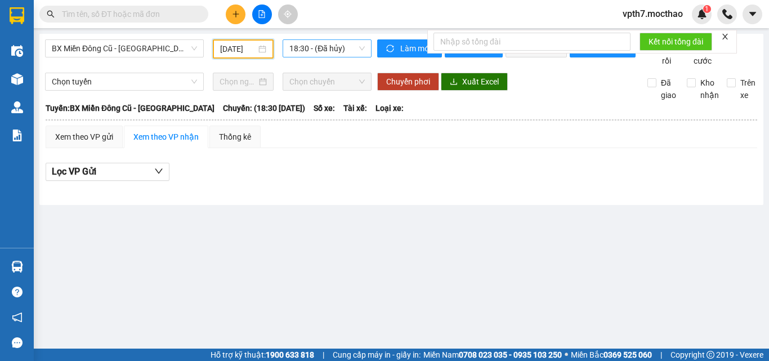
click at [330, 51] on span "18:30 - (Đã hủy)" at bounding box center [326, 48] width 75 height 17
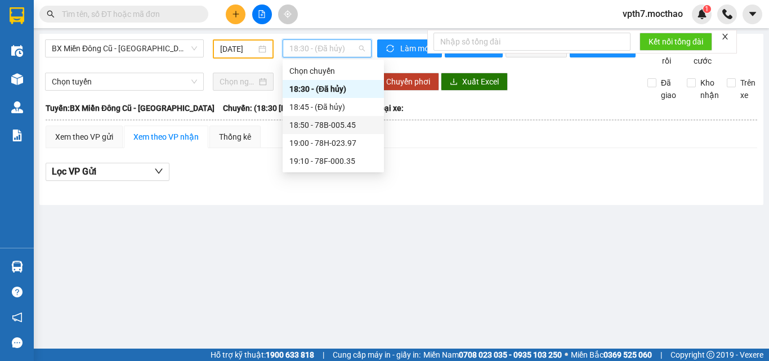
click at [322, 128] on div "18:50 - 78B-005.45" at bounding box center [333, 125] width 88 height 12
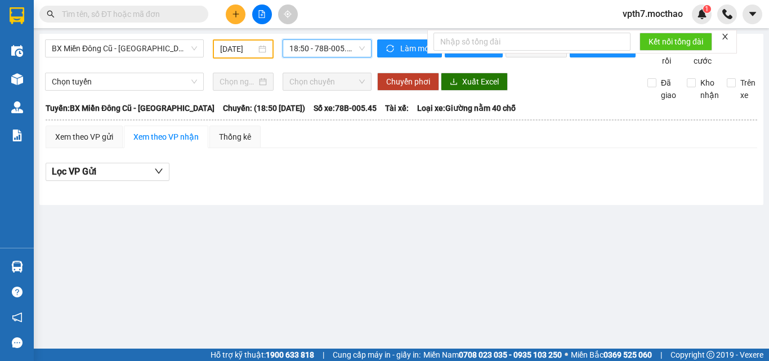
click at [333, 47] on span "18:50 - 78B-005.45" at bounding box center [326, 48] width 75 height 17
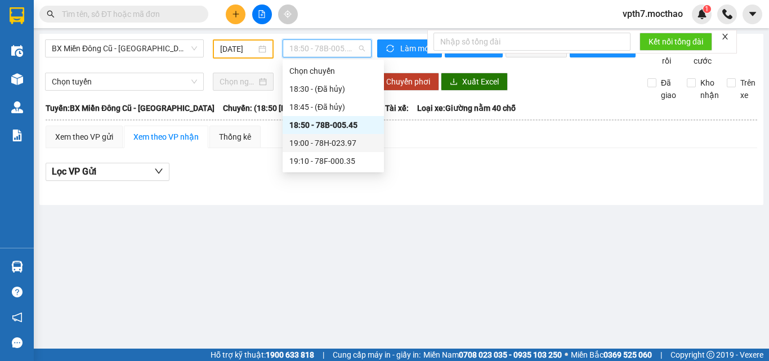
click at [323, 145] on div "19:00 - 78H-023.97" at bounding box center [333, 143] width 88 height 12
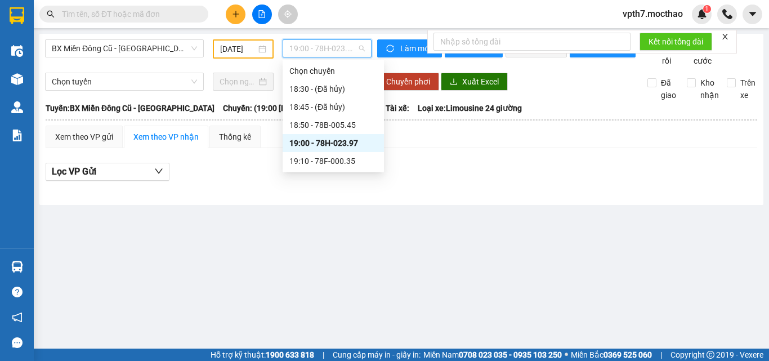
click at [333, 51] on span "19:00 - 78H-023.97" at bounding box center [326, 48] width 75 height 17
click at [334, 163] on div "19:10 - 78F-000.35" at bounding box center [333, 161] width 88 height 12
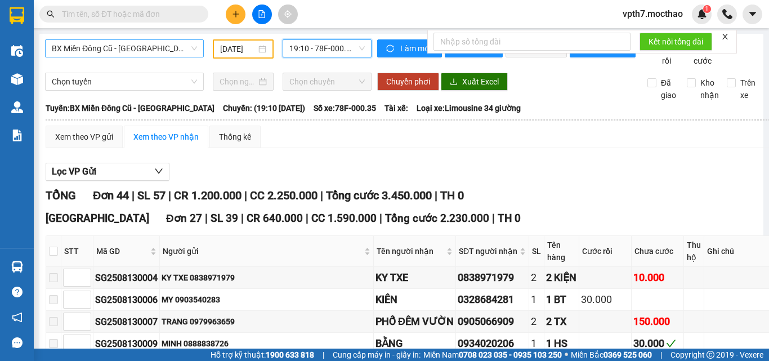
click at [167, 55] on span "BX Miền Đông Cũ - [GEOGRAPHIC_DATA]" at bounding box center [124, 48] width 145 height 17
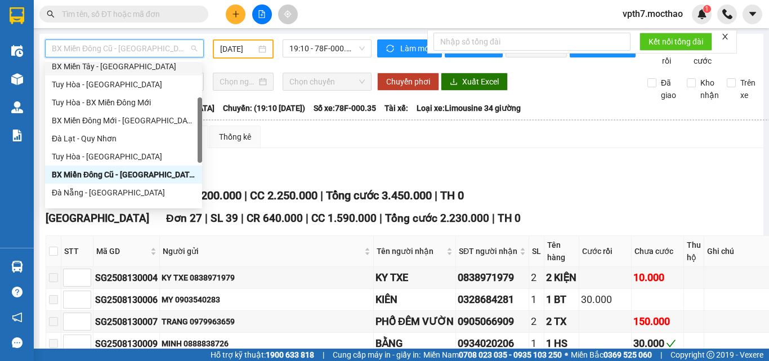
click at [111, 68] on div "BX Miền Tây - [GEOGRAPHIC_DATA]" at bounding box center [124, 66] width 144 height 12
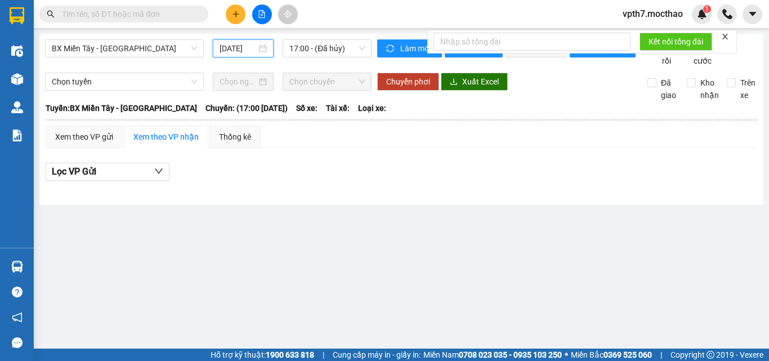
click at [236, 46] on input "[DATE]" at bounding box center [237, 48] width 37 height 12
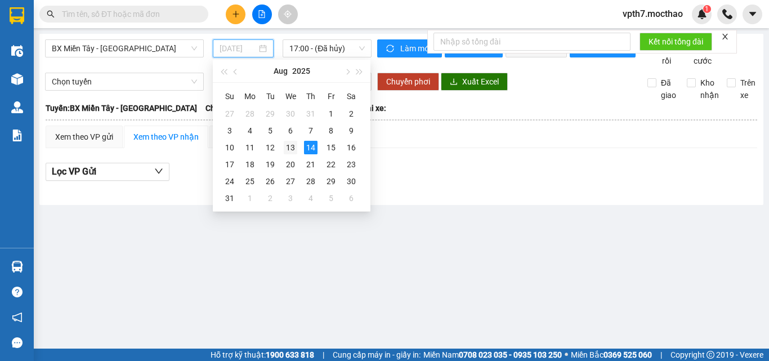
click at [294, 147] on div "13" at bounding box center [291, 148] width 14 height 14
type input "[DATE]"
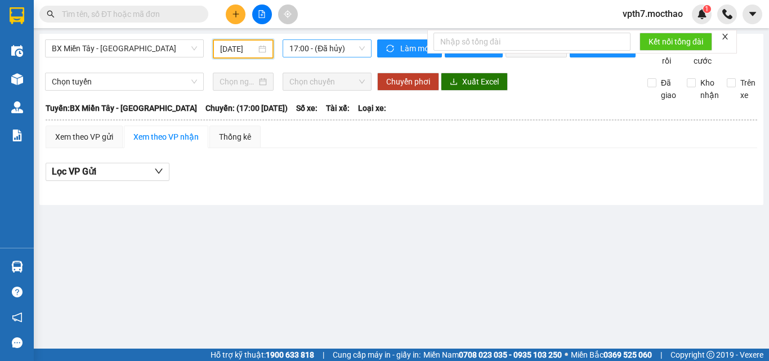
click at [326, 50] on span "17:00 - (Đã hủy)" at bounding box center [326, 48] width 75 height 17
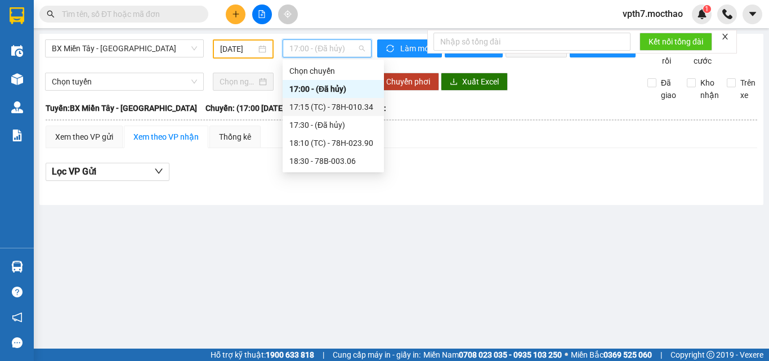
click at [352, 107] on div "17:15 (TC) - 78H-010.34" at bounding box center [333, 107] width 88 height 12
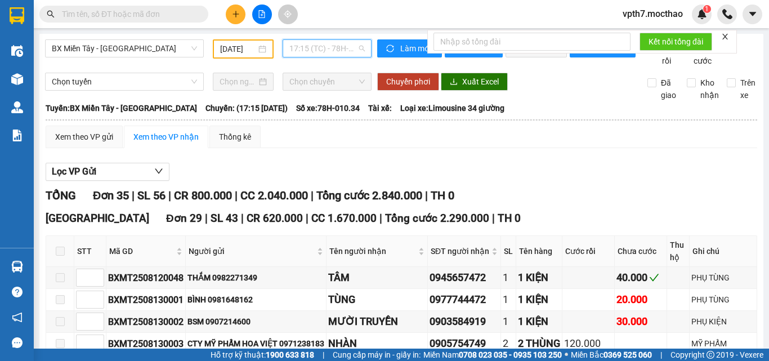
click at [338, 50] on span "17:15 (TC) - 78H-010.34" at bounding box center [326, 48] width 75 height 17
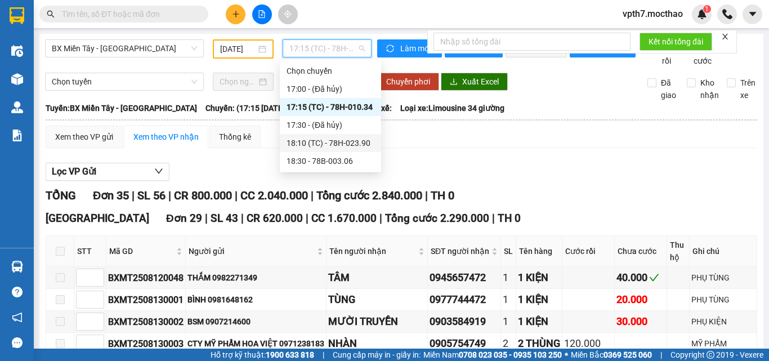
click at [320, 147] on div "18:10 (TC) - 78H-023.90" at bounding box center [330, 143] width 88 height 12
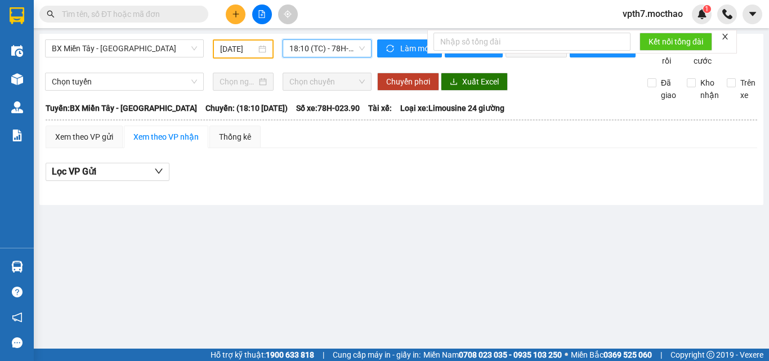
click at [328, 51] on span "18:10 (TC) - 78H-023.90" at bounding box center [326, 48] width 75 height 17
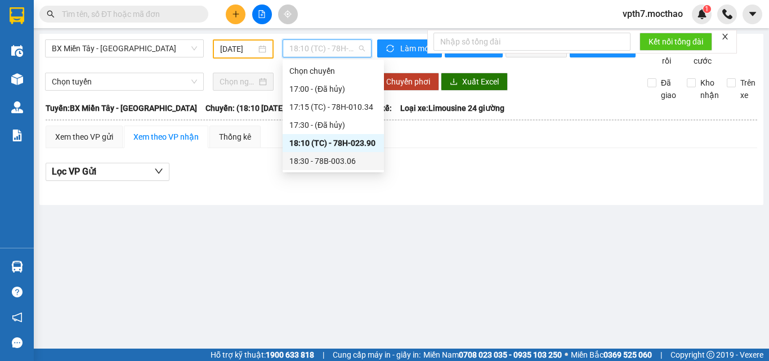
click at [317, 163] on div "18:30 - 78B-003.06" at bounding box center [333, 161] width 88 height 12
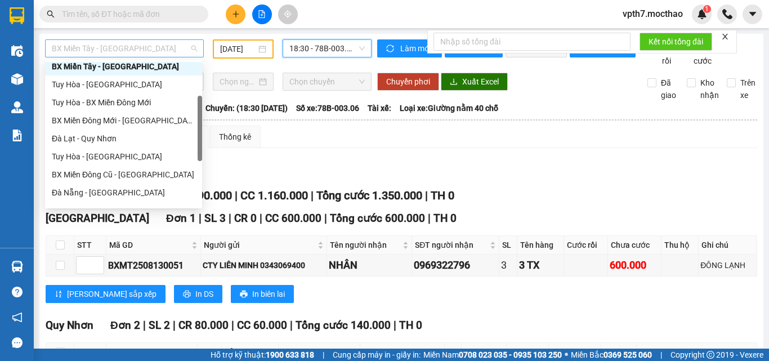
scroll to position [108, 0]
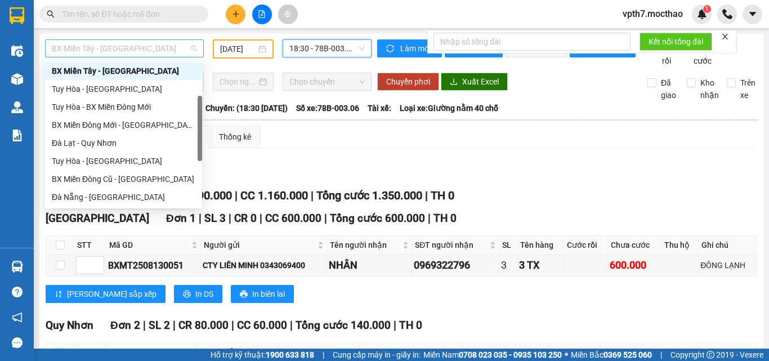
click at [151, 50] on span "BX Miền Tây - [GEOGRAPHIC_DATA]" at bounding box center [124, 48] width 145 height 17
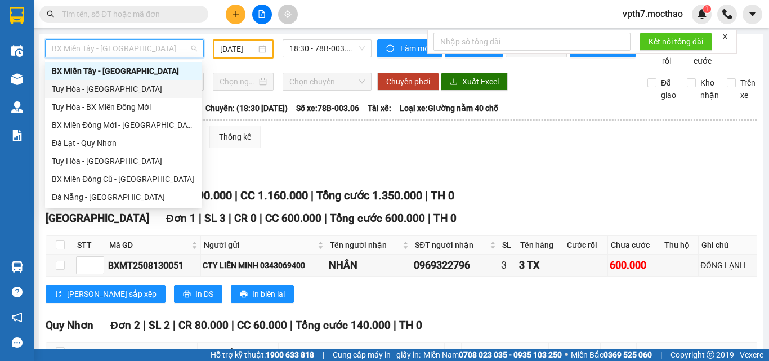
scroll to position [0, 0]
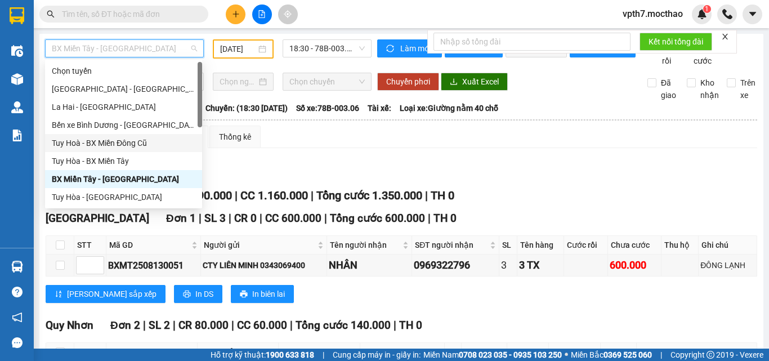
click at [102, 145] on div "Tuy Hoà - BX Miền Đông Cũ" at bounding box center [124, 143] width 144 height 12
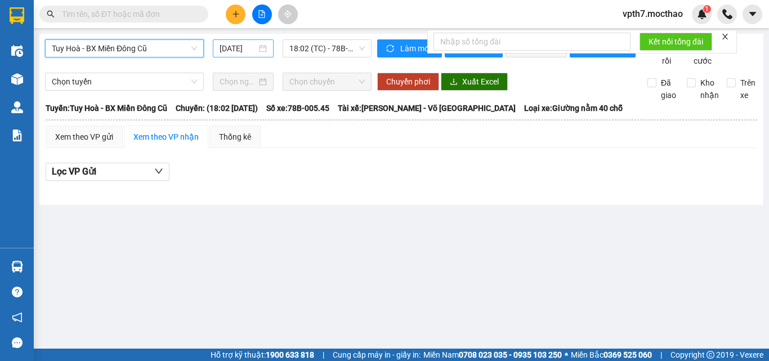
click at [237, 48] on input "[DATE]" at bounding box center [237, 48] width 37 height 12
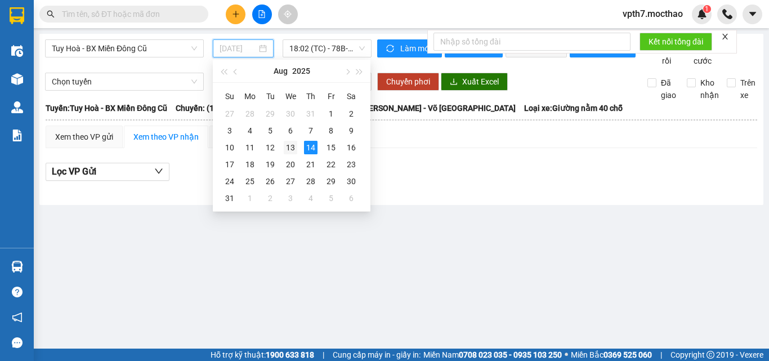
click at [293, 149] on div "13" at bounding box center [291, 148] width 14 height 14
type input "[DATE]"
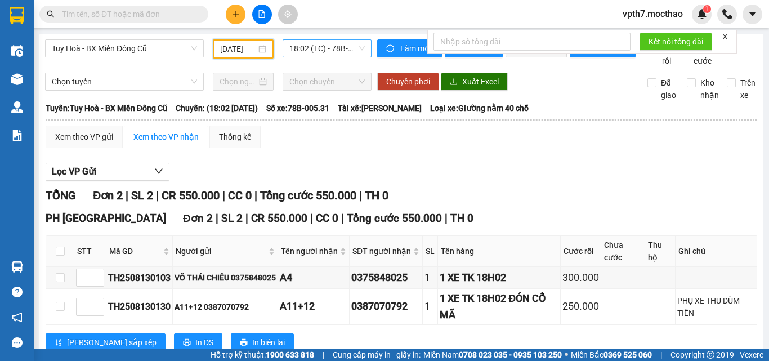
click at [322, 43] on span "18:02 (TC) - 78B-005.31" at bounding box center [326, 48] width 75 height 17
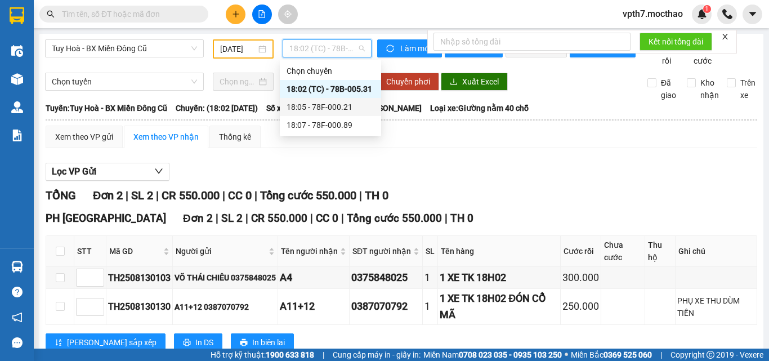
click at [316, 113] on div "18:05 - 78F-000.21" at bounding box center [330, 107] width 88 height 12
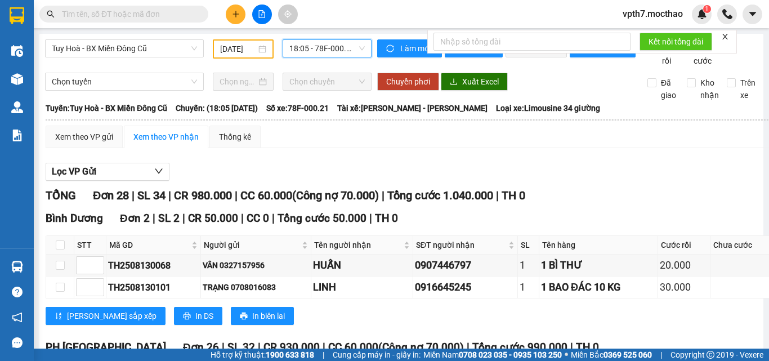
click at [331, 44] on span "18:05 - 78F-000.21" at bounding box center [326, 48] width 75 height 17
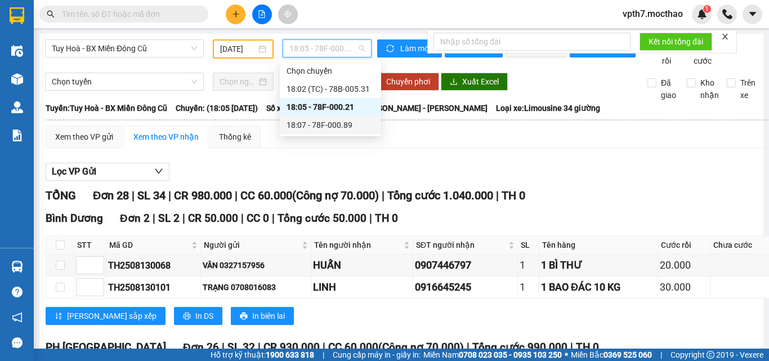
click at [321, 123] on div "18:07 - 78F-000.89" at bounding box center [330, 125] width 88 height 12
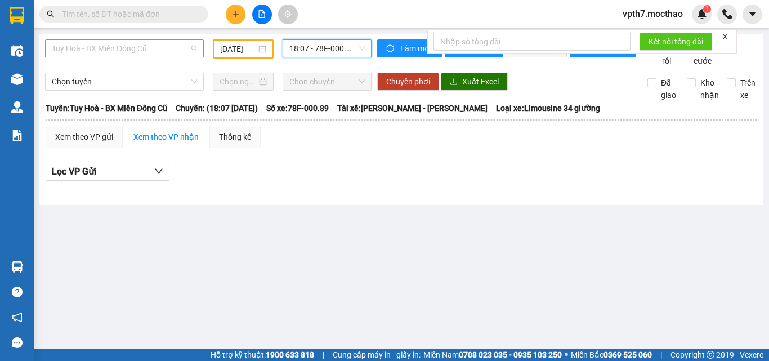
click at [134, 47] on span "Tuy Hoà - BX Miền Đông Cũ" at bounding box center [124, 48] width 145 height 17
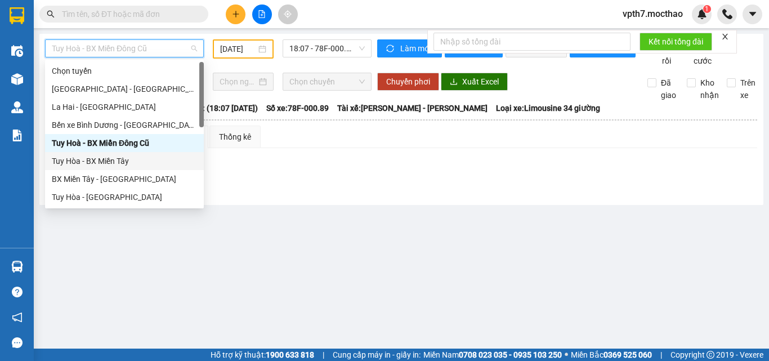
click at [92, 161] on div "Tuy Hòa - BX Miền Tây" at bounding box center [124, 161] width 145 height 12
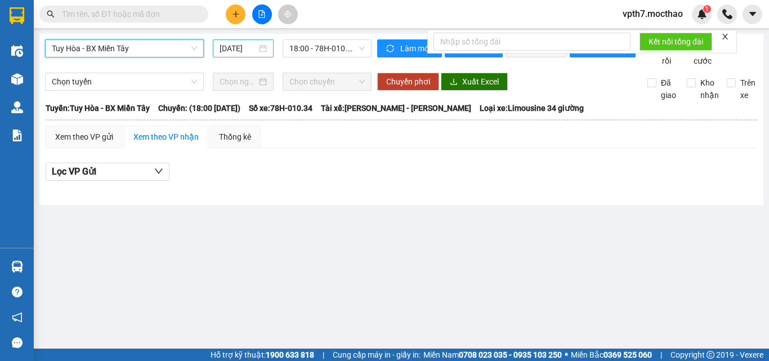
click at [243, 48] on input "[DATE]" at bounding box center [237, 48] width 37 height 12
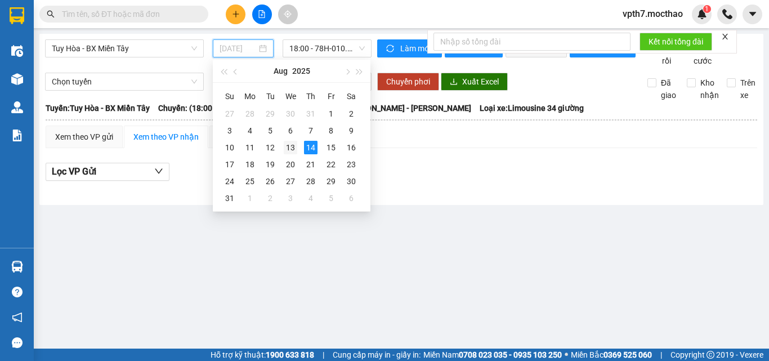
click at [286, 146] on div "13" at bounding box center [291, 148] width 14 height 14
type input "[DATE]"
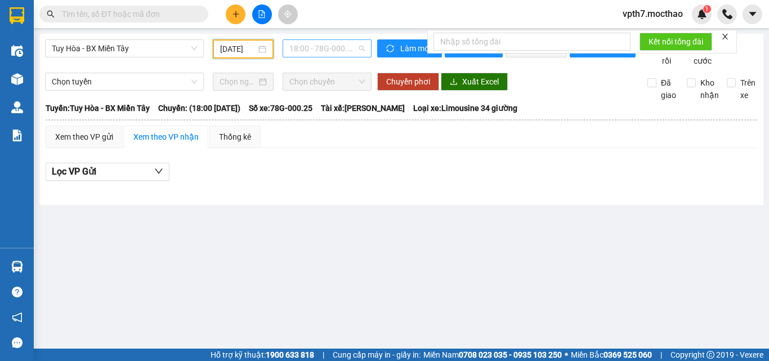
click at [341, 46] on span "18:00 - 78G-000.25" at bounding box center [326, 48] width 75 height 17
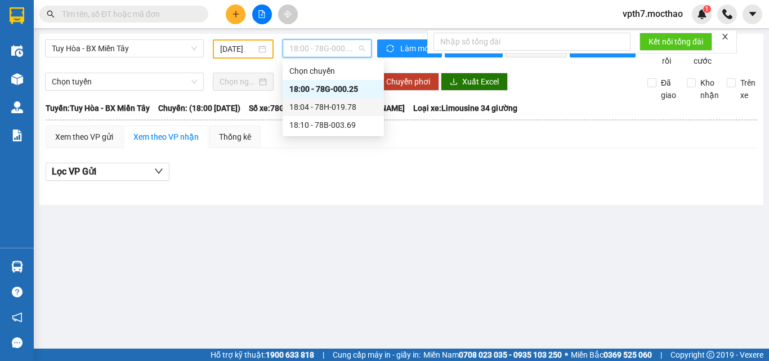
click at [328, 106] on div "18:04 - 78H-019.78" at bounding box center [333, 107] width 88 height 12
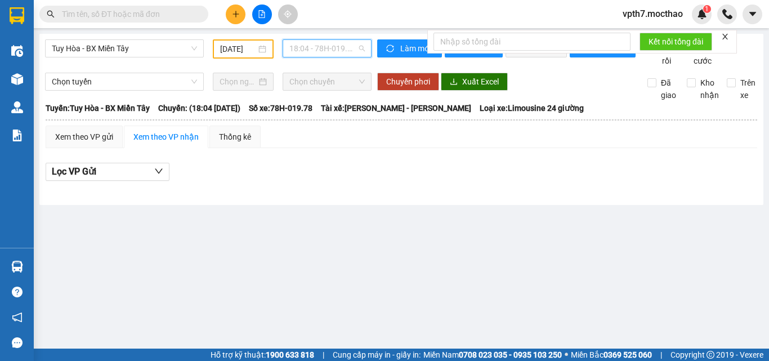
click at [348, 51] on span "18:04 - 78H-019.78" at bounding box center [326, 48] width 75 height 17
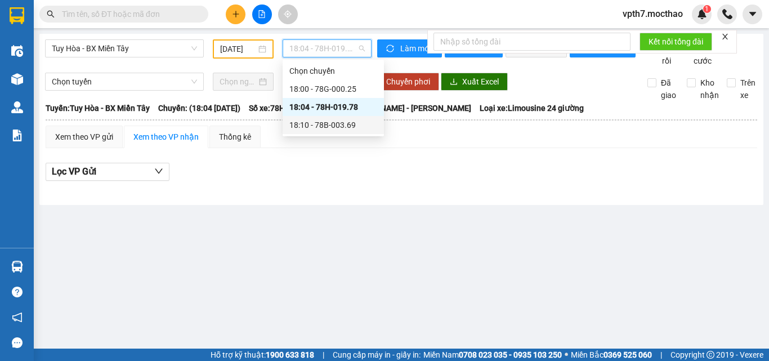
click at [332, 123] on div "18:10 - 78B-003.69" at bounding box center [333, 125] width 88 height 12
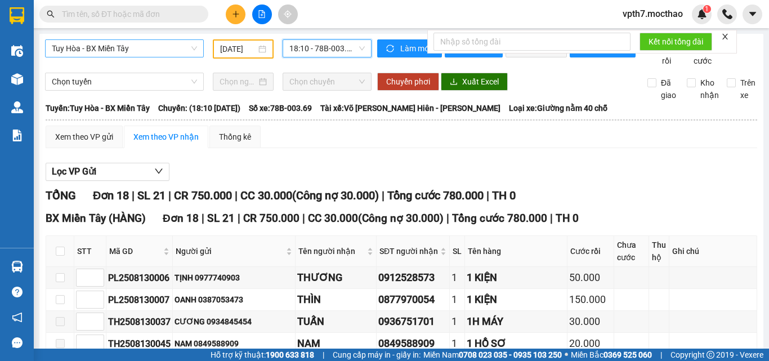
click at [120, 54] on span "Tuy Hòa - BX Miền Tây" at bounding box center [124, 48] width 145 height 17
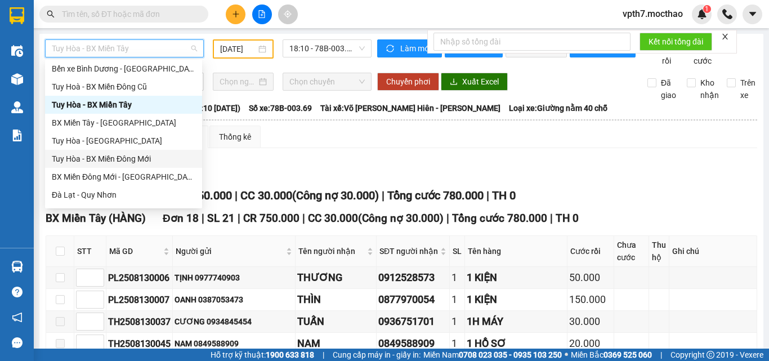
scroll to position [169, 0]
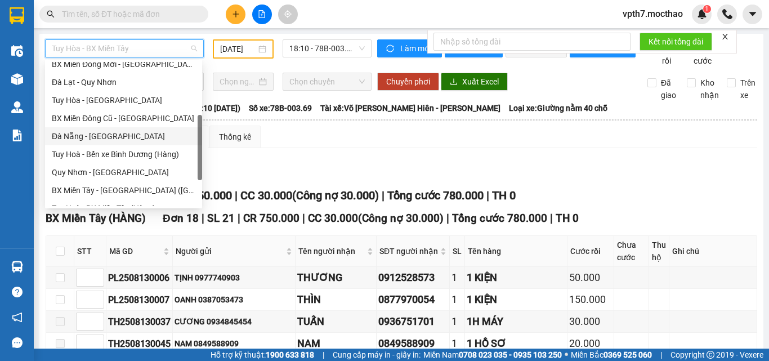
click at [89, 137] on div "Đà Nẵng - [GEOGRAPHIC_DATA]" at bounding box center [124, 136] width 144 height 12
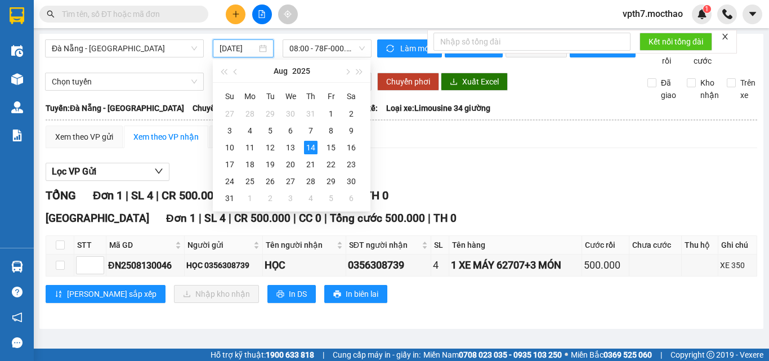
click at [227, 47] on input "[DATE]" at bounding box center [237, 48] width 37 height 12
click at [287, 147] on div "13" at bounding box center [291, 148] width 14 height 14
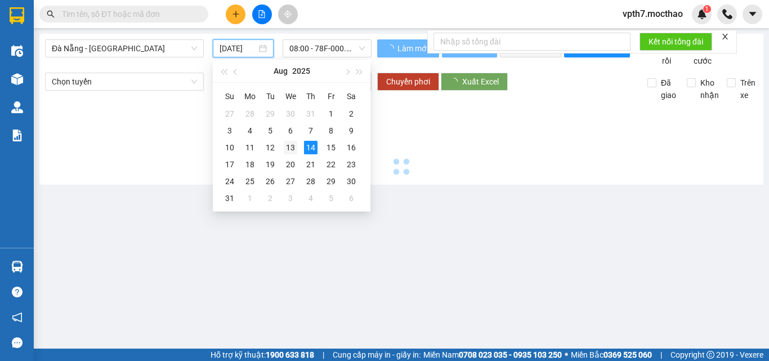
type input "[DATE]"
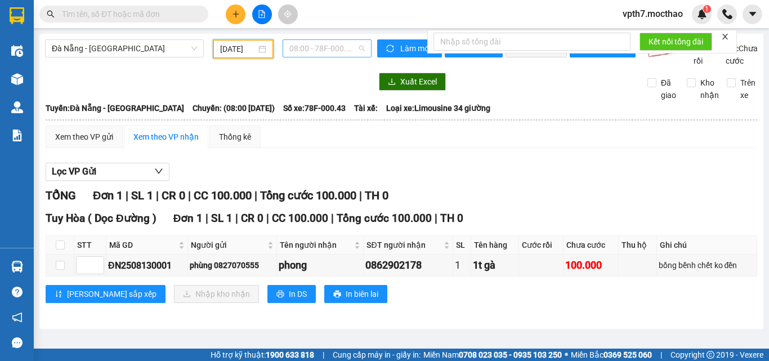
click at [328, 43] on span "08:00 - 78F-000.43" at bounding box center [326, 48] width 75 height 17
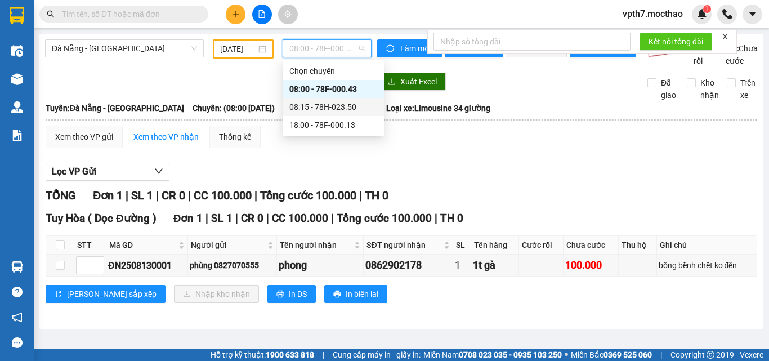
click at [331, 104] on div "08:15 - 78H-023.50" at bounding box center [333, 107] width 88 height 12
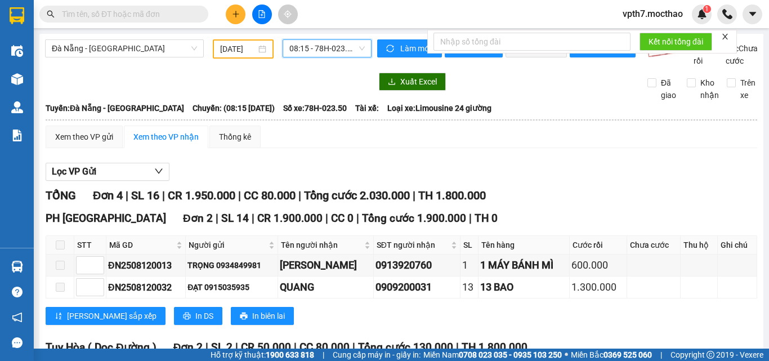
click at [339, 50] on span "08:15 - 78H-023.50" at bounding box center [326, 48] width 75 height 17
click at [331, 137] on td "Xem theo VP gửi Xem theo VP nhận Thống kê Lọc VP Gửi TỔNG Đơn 4 | SL 16 | CR 1…" at bounding box center [401, 313] width 713 height 377
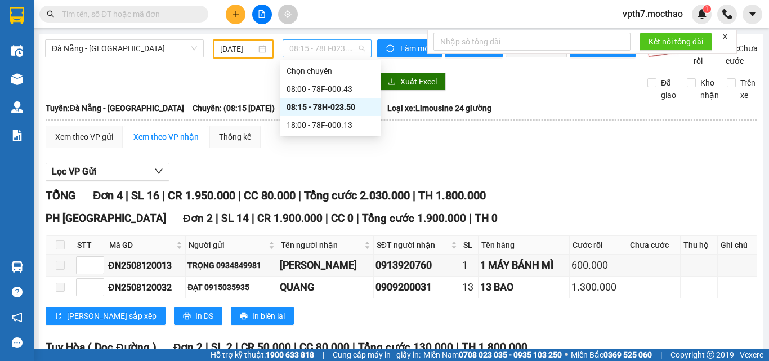
click at [304, 43] on span "08:15 - 78H-023.50" at bounding box center [326, 48] width 75 height 17
click at [310, 126] on div "18:00 - 78F-000.13" at bounding box center [330, 125] width 88 height 12
